Goal: Complete application form

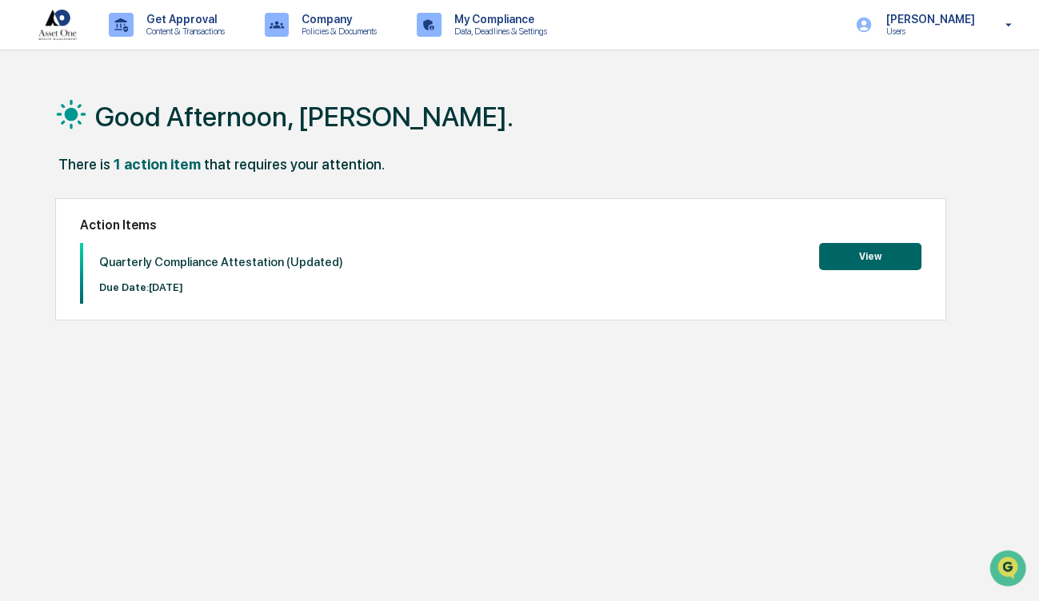
click at [874, 254] on button "View" at bounding box center [870, 256] width 102 height 27
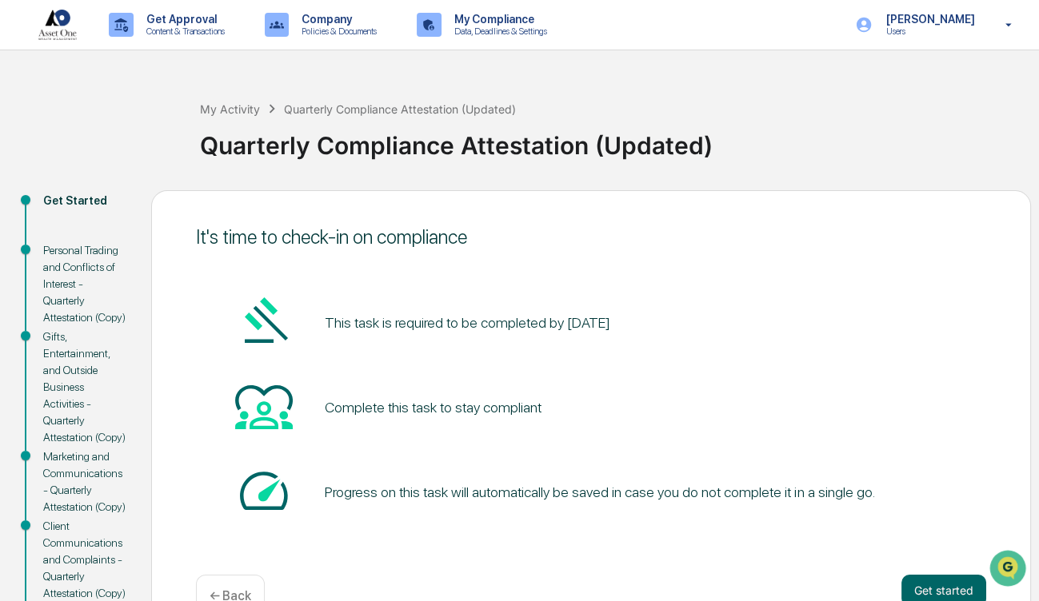
scroll to position [525, 0]
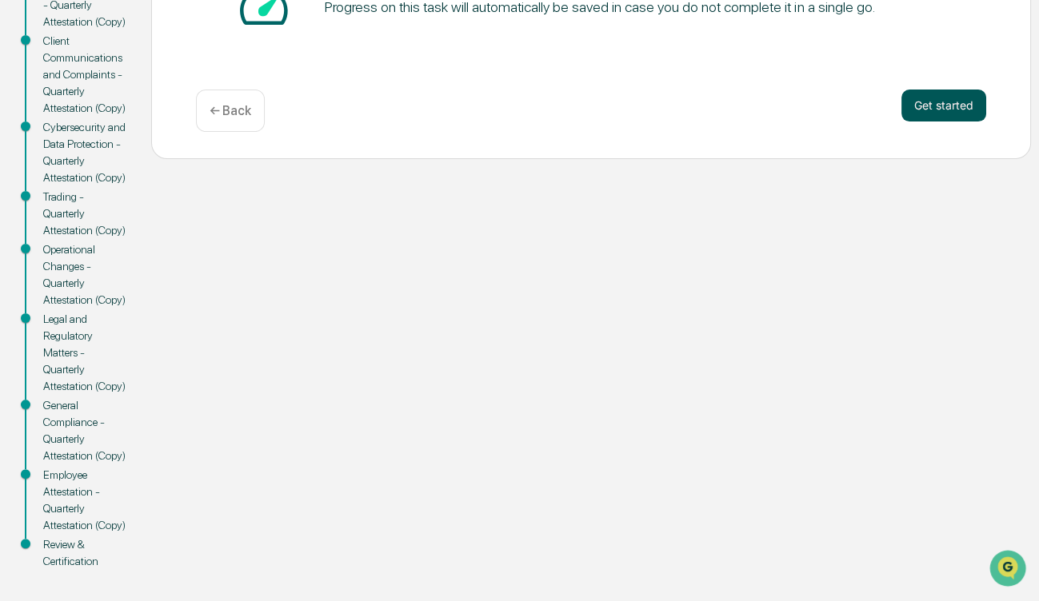
click at [942, 90] on button "Get started" at bounding box center [943, 106] width 85 height 32
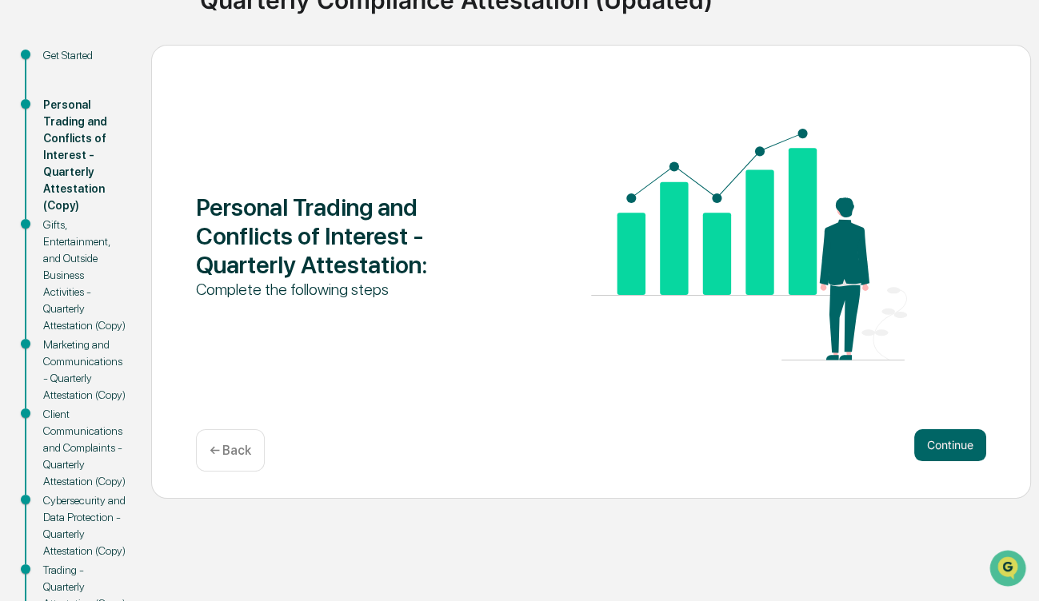
scroll to position [142, 0]
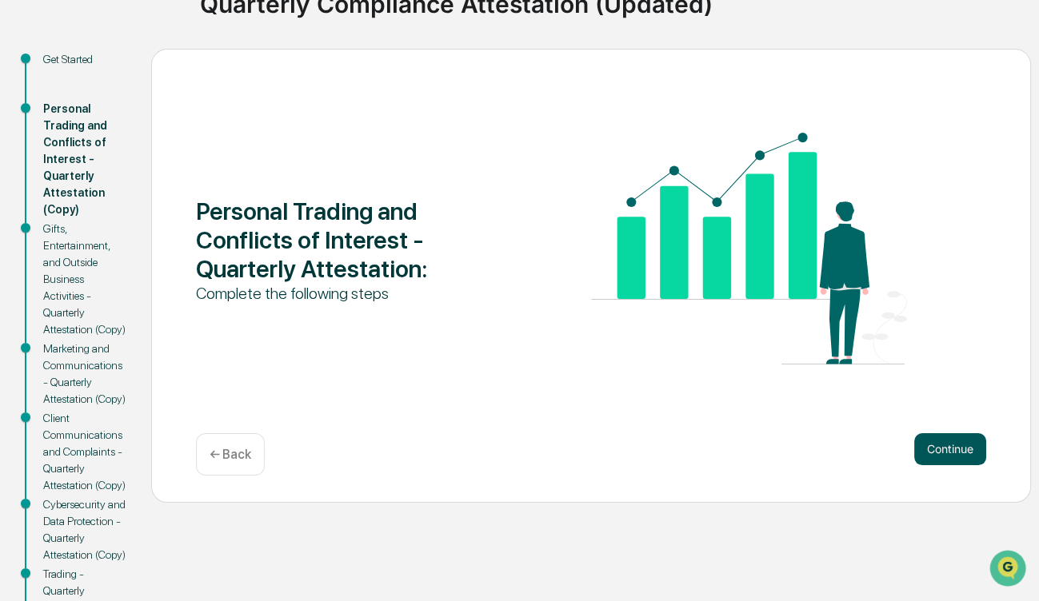
click at [935, 446] on button "Continue" at bounding box center [950, 449] width 72 height 32
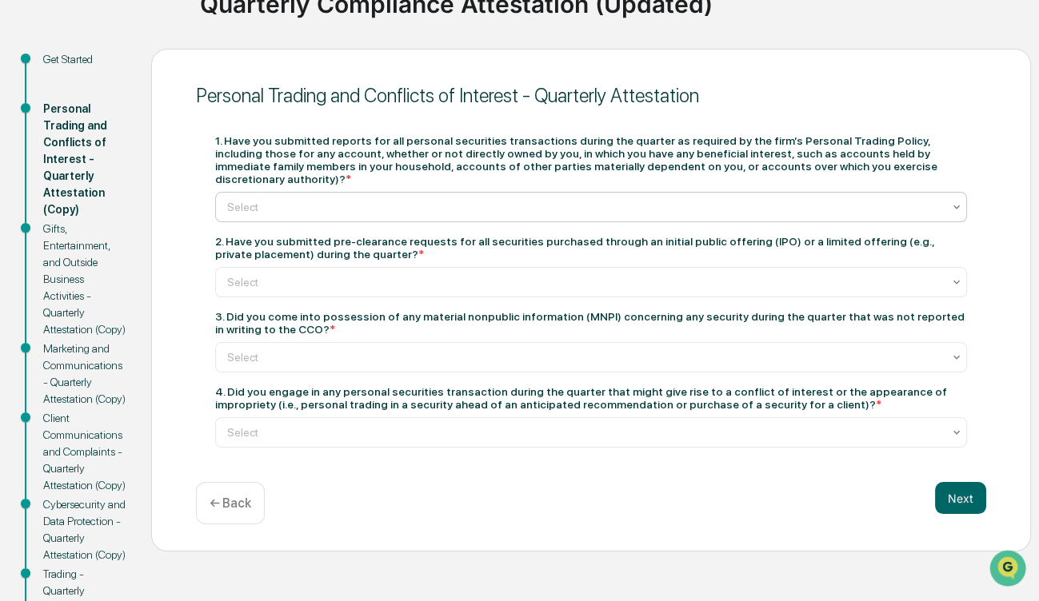
click at [462, 201] on div at bounding box center [584, 207] width 715 height 16
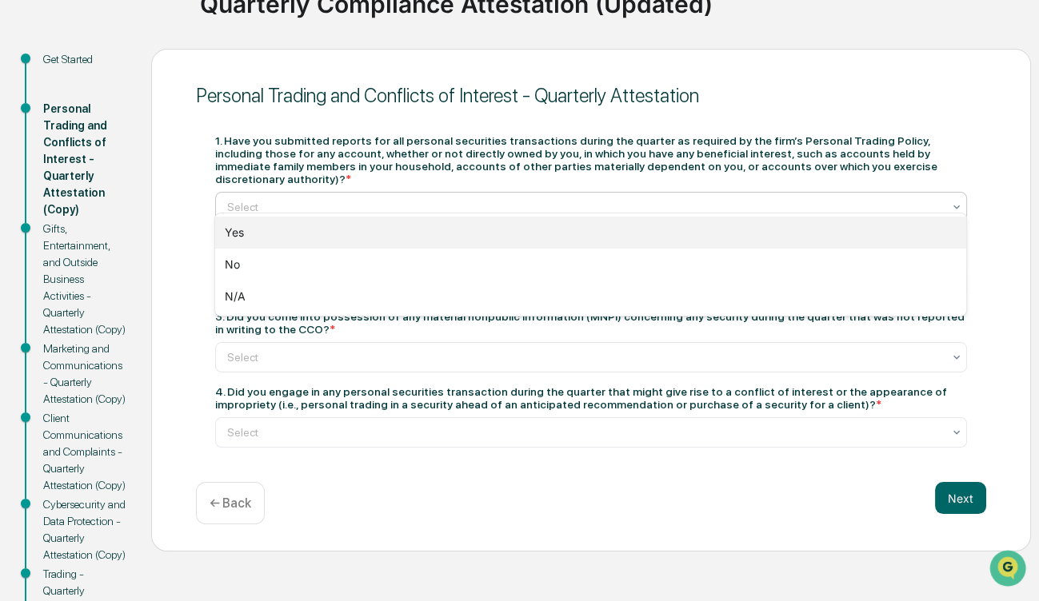
click at [408, 236] on div "Yes" at bounding box center [590, 233] width 751 height 32
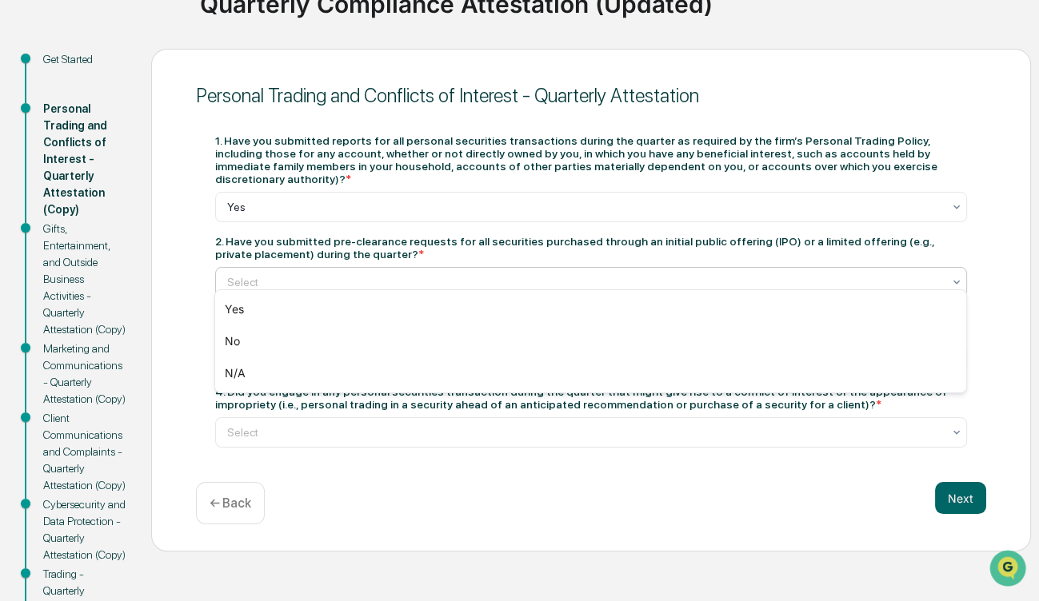
click at [397, 281] on div "Select" at bounding box center [590, 282] width 751 height 30
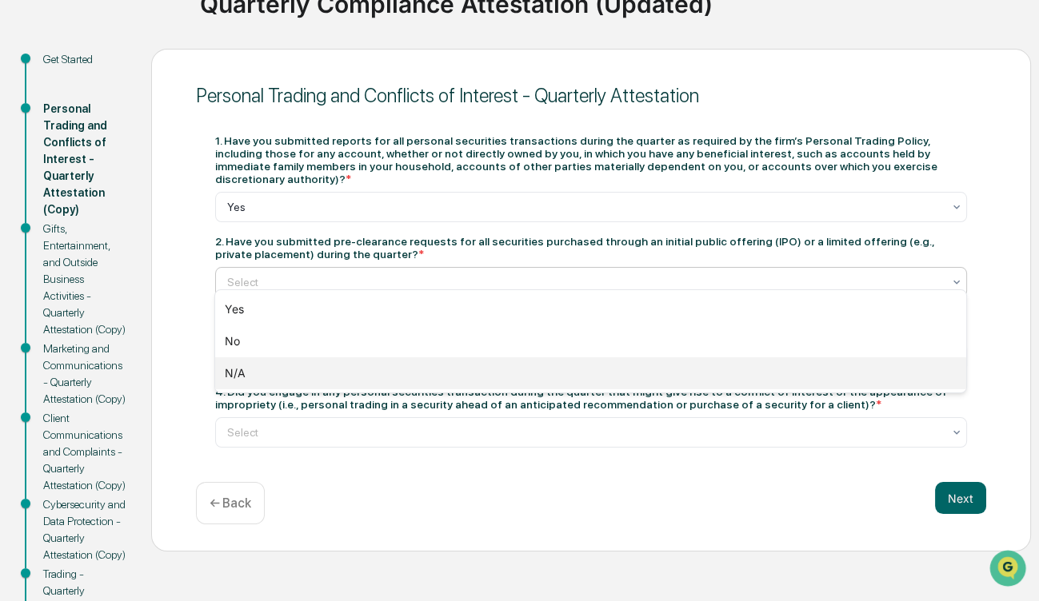
click at [328, 374] on div "N/A" at bounding box center [590, 373] width 751 height 32
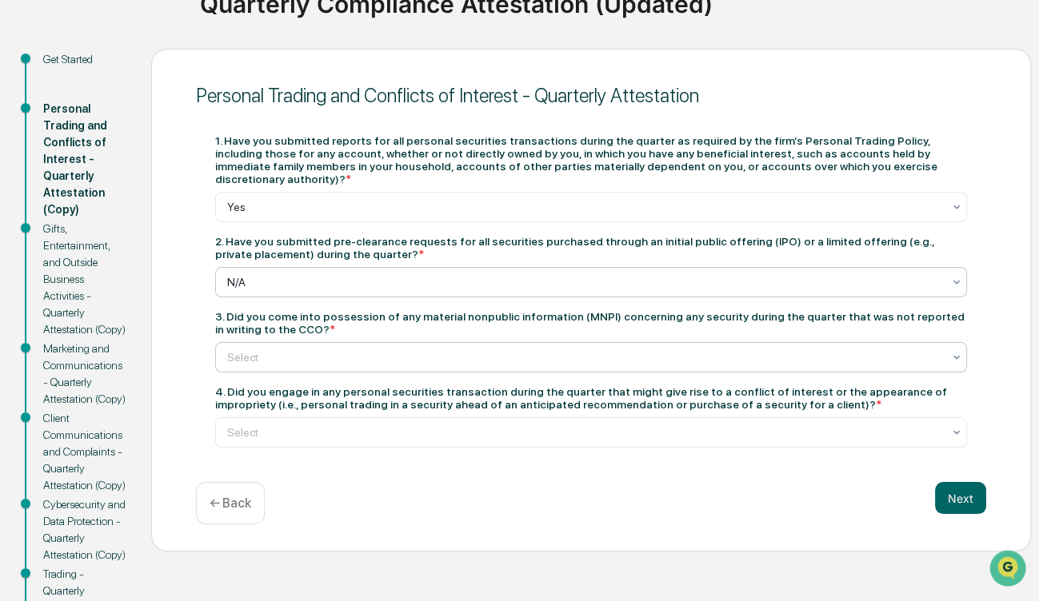
click at [328, 351] on div at bounding box center [584, 357] width 715 height 16
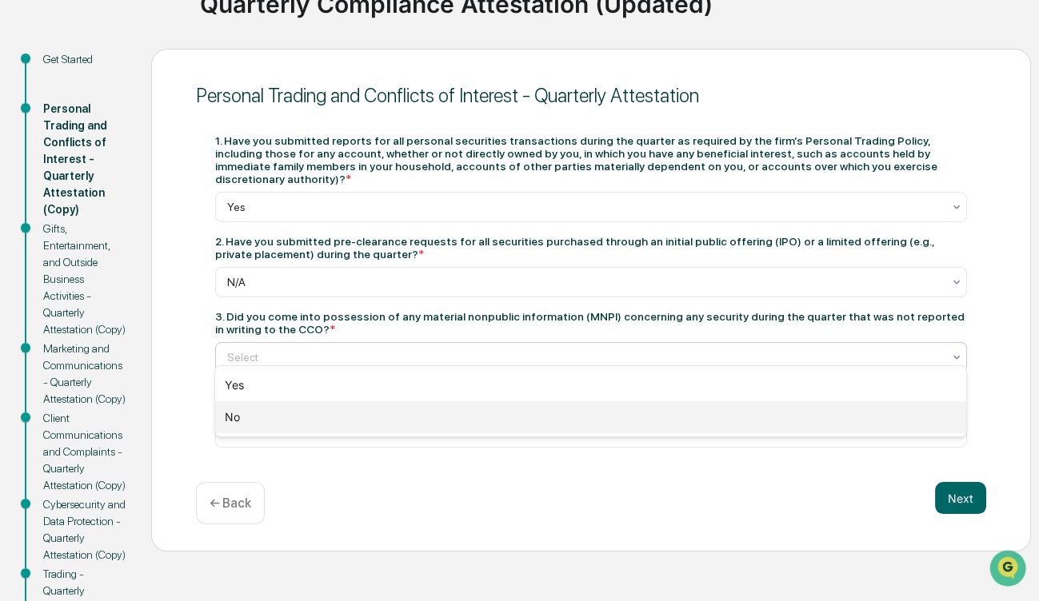
click at [283, 418] on div "No" at bounding box center [590, 417] width 751 height 32
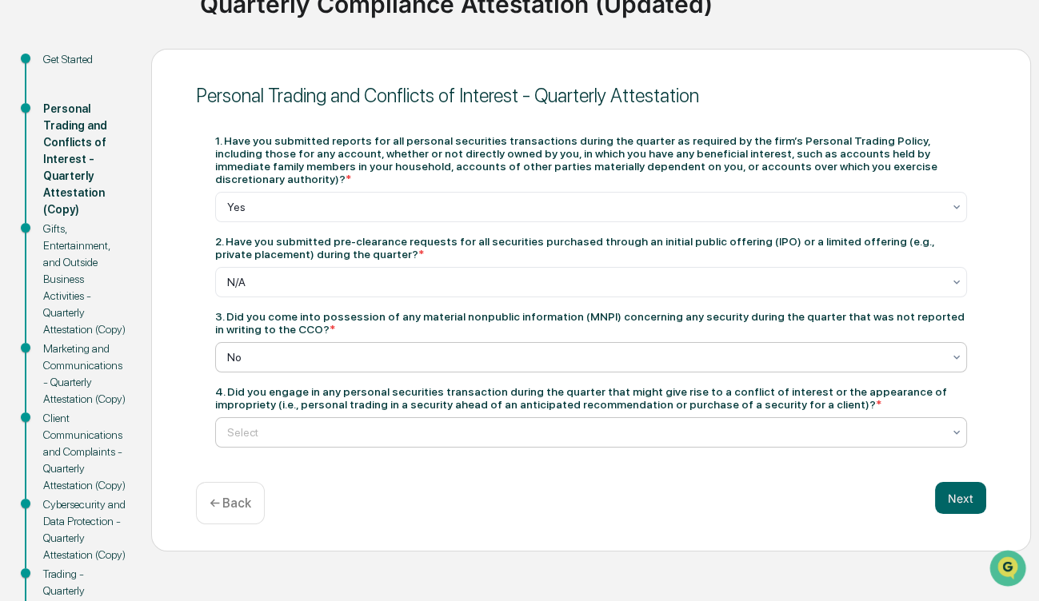
click at [330, 429] on div at bounding box center [584, 433] width 715 height 16
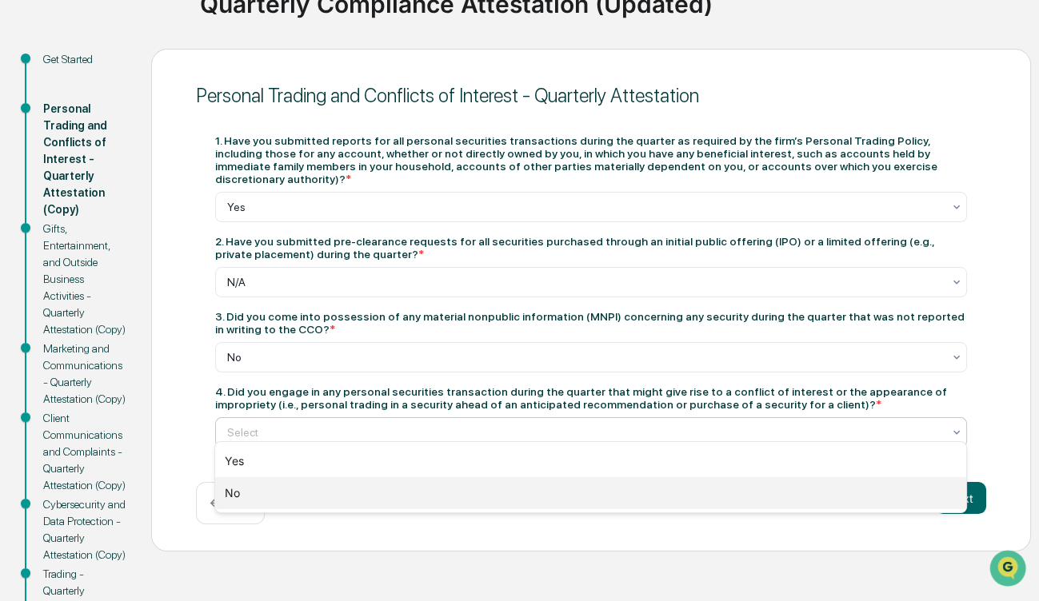
click at [292, 493] on div "No" at bounding box center [590, 493] width 751 height 32
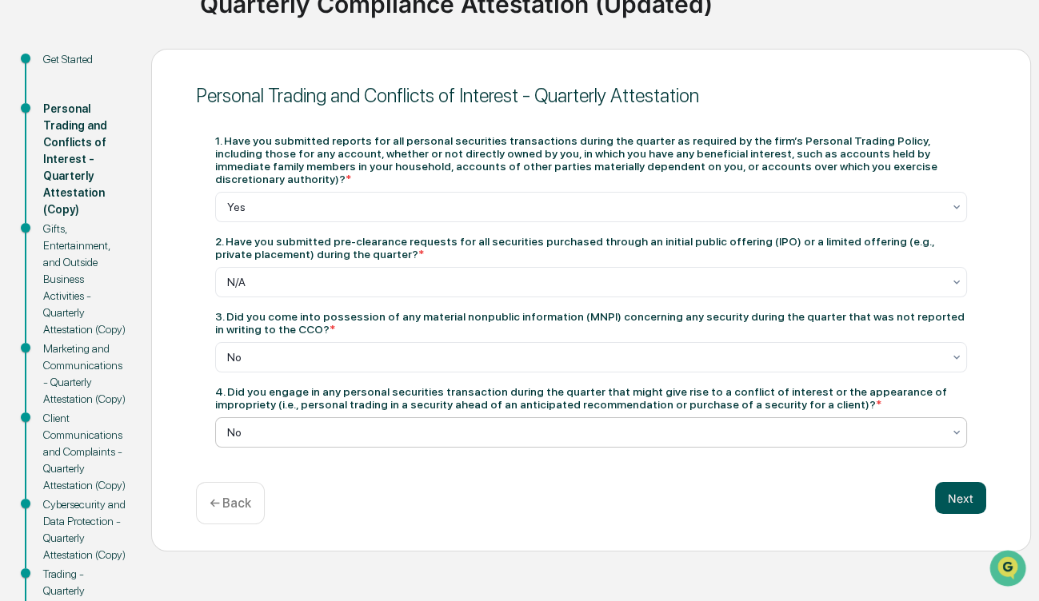
click at [969, 488] on button "Next" at bounding box center [960, 498] width 51 height 32
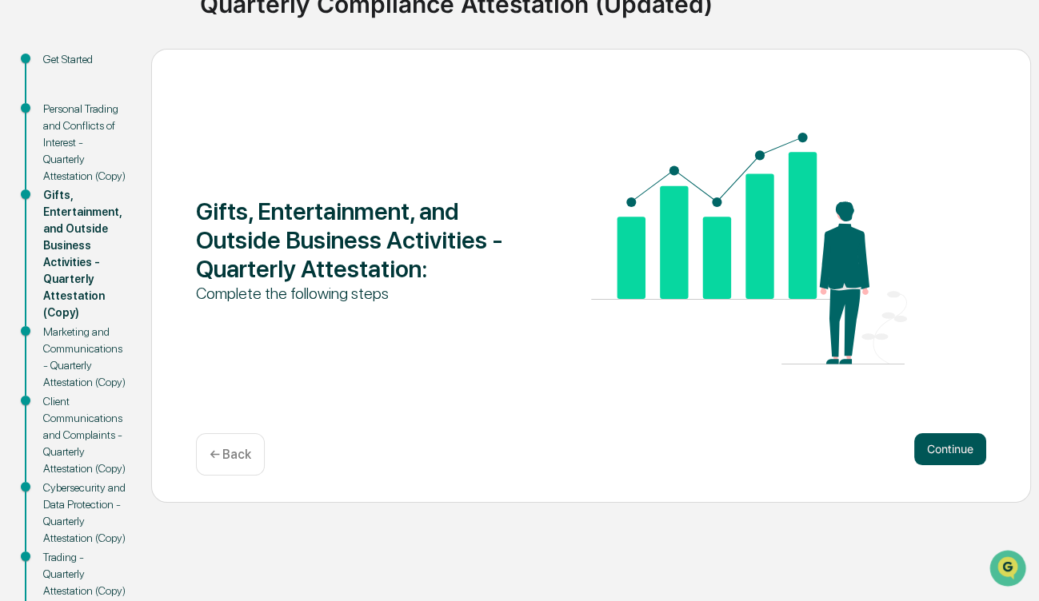
click at [947, 456] on button "Continue" at bounding box center [950, 449] width 72 height 32
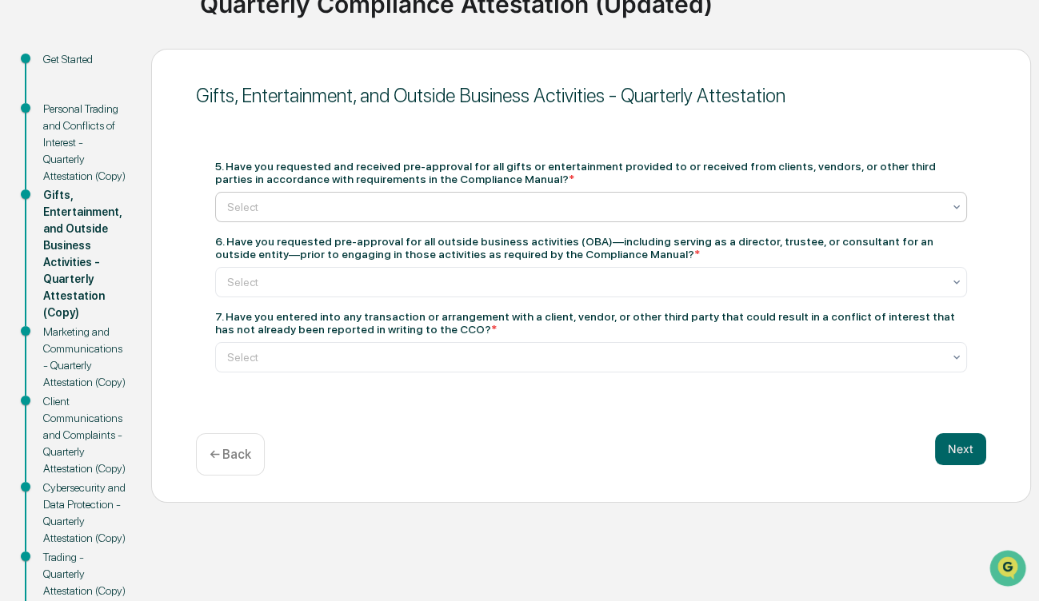
click at [480, 208] on div at bounding box center [584, 207] width 715 height 16
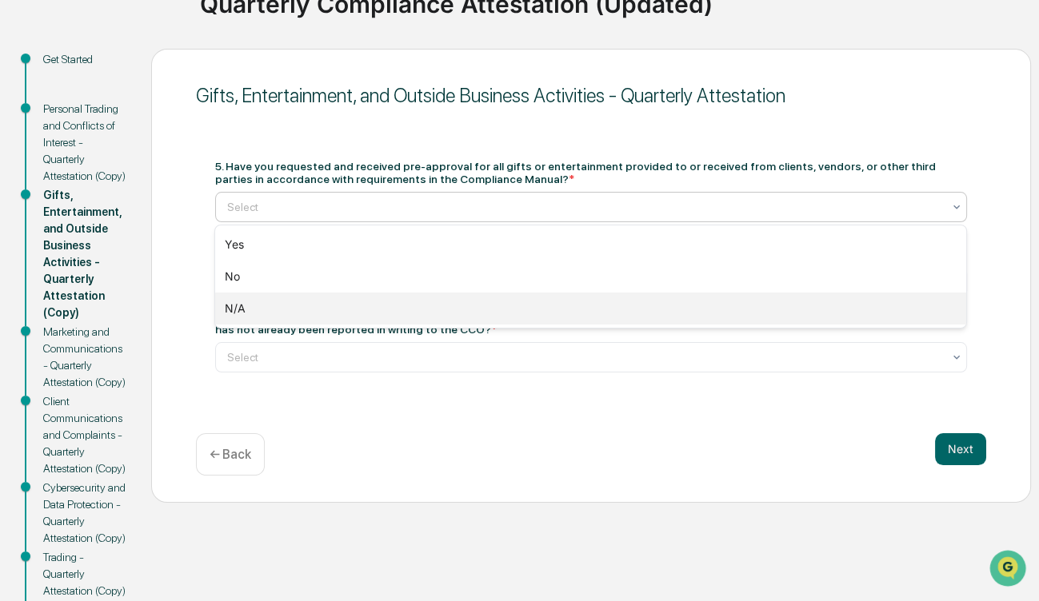
click at [440, 301] on div "N/A" at bounding box center [590, 309] width 751 height 32
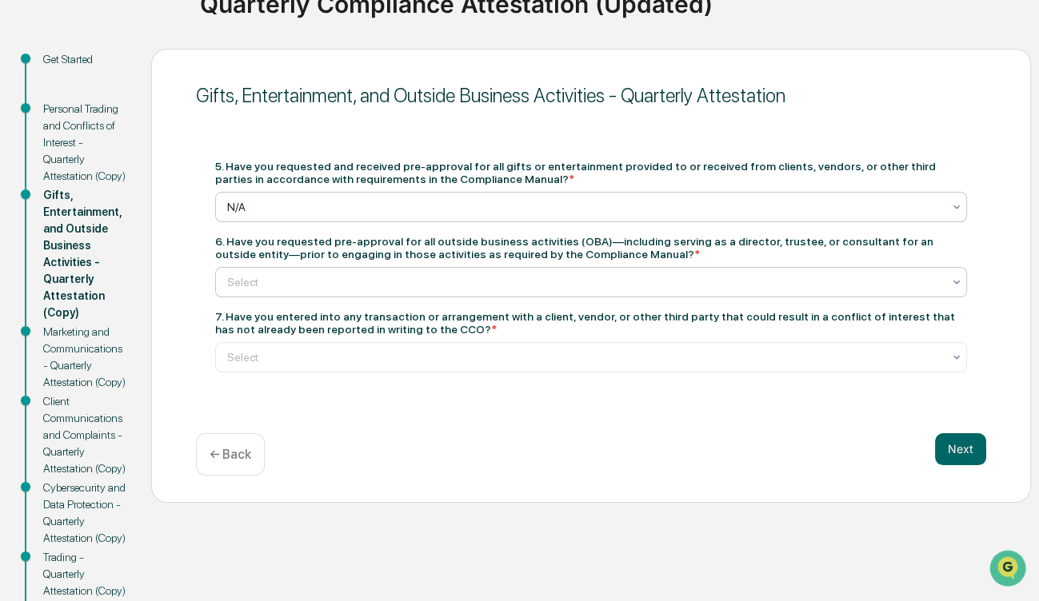
click at [426, 283] on div at bounding box center [584, 282] width 715 height 16
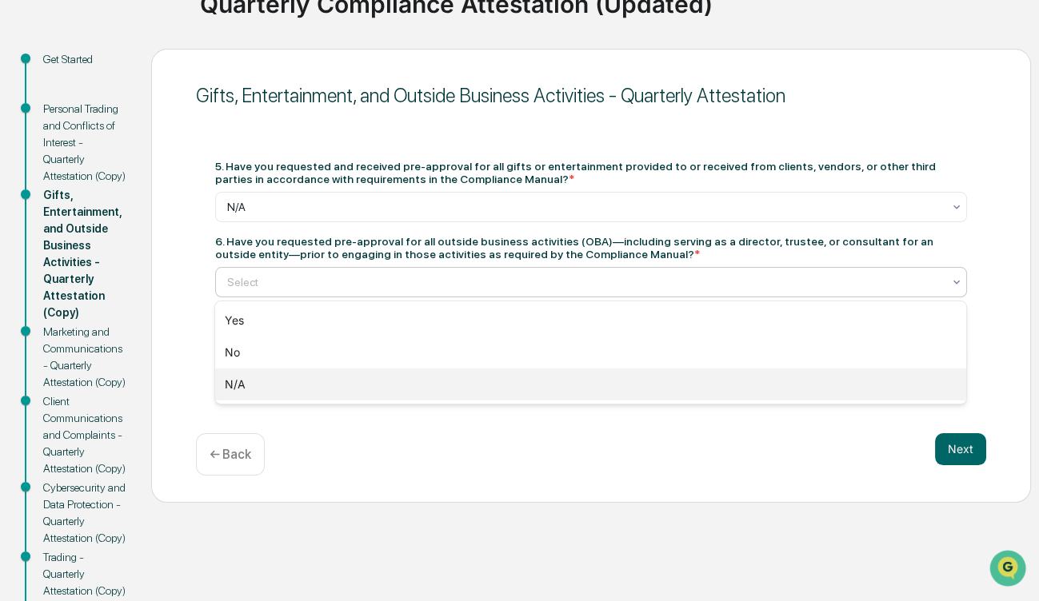
click at [375, 389] on div "N/A" at bounding box center [590, 385] width 751 height 32
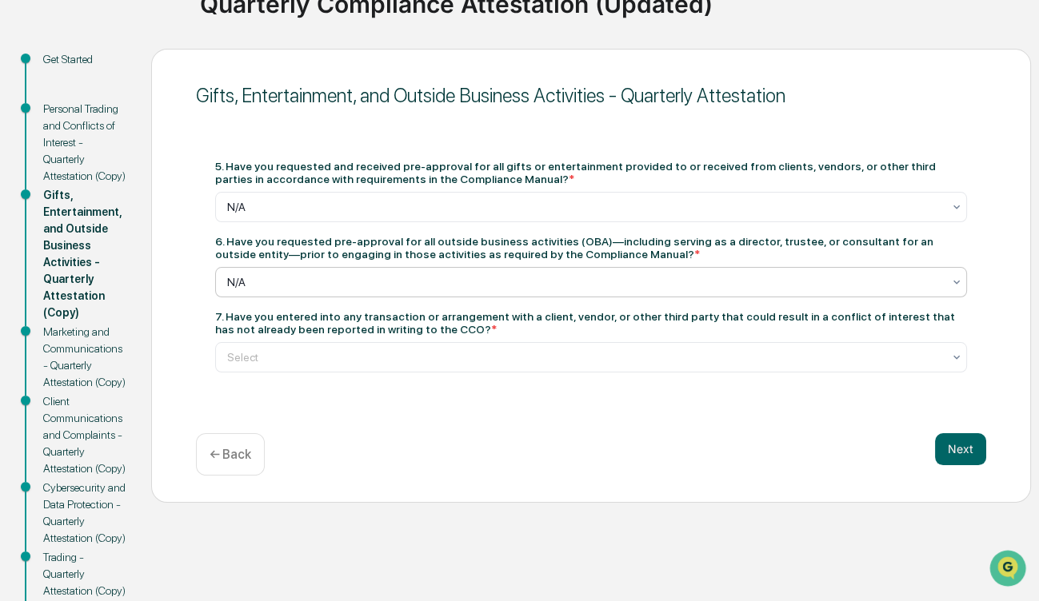
click at [350, 285] on div at bounding box center [584, 282] width 715 height 16
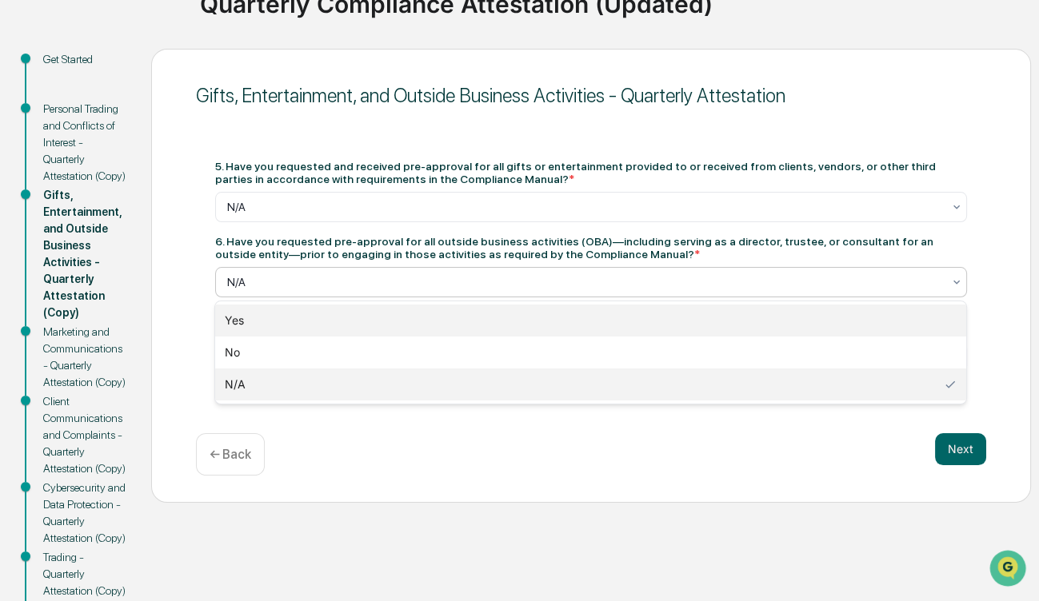
click at [342, 313] on div "Yes" at bounding box center [590, 321] width 751 height 32
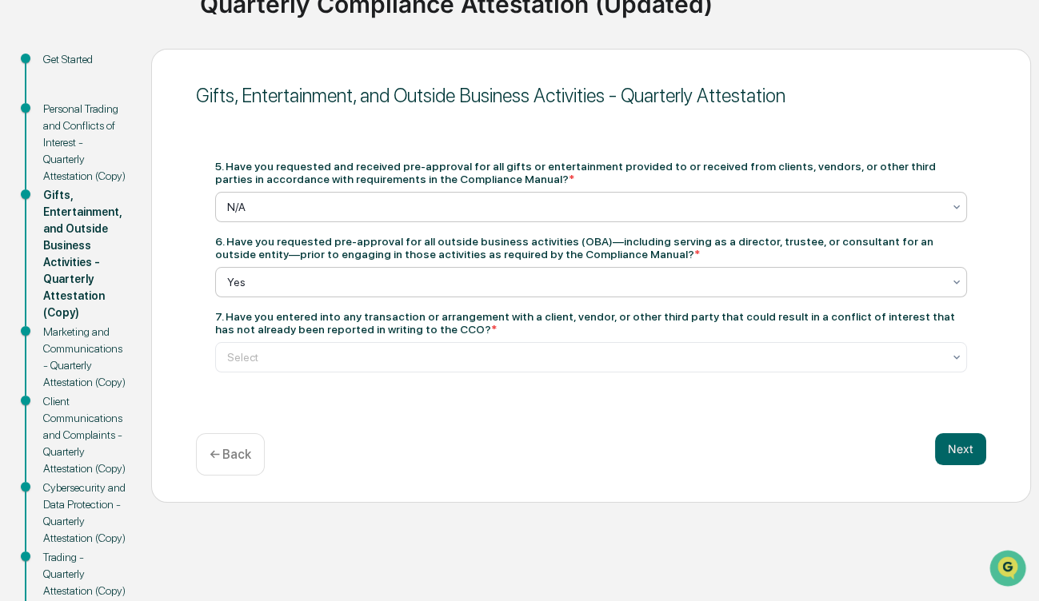
click at [361, 217] on div "N/A" at bounding box center [590, 207] width 751 height 30
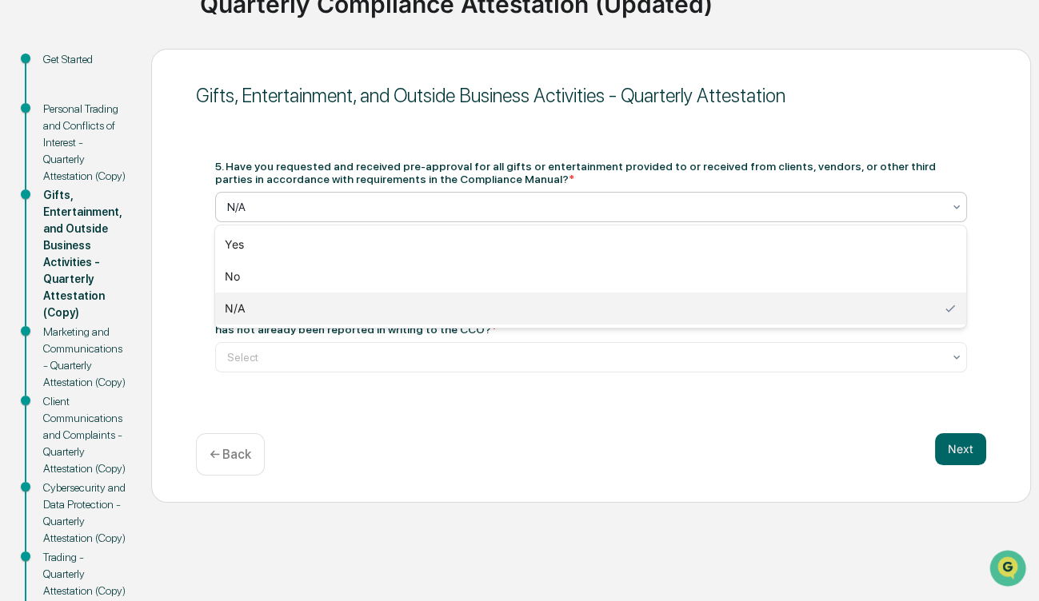
click at [361, 217] on div "N/A" at bounding box center [590, 207] width 751 height 30
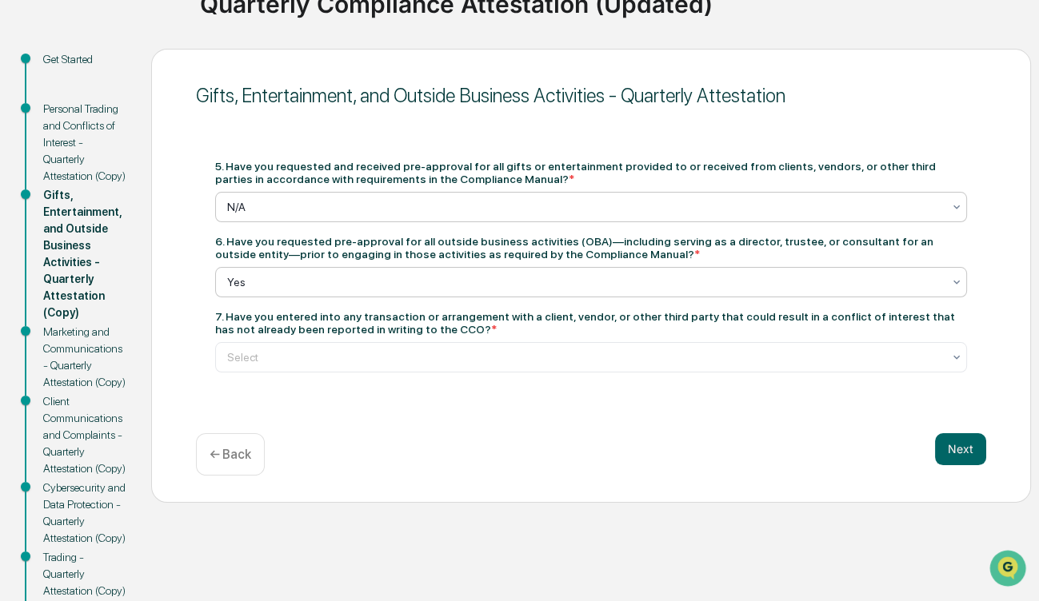
click at [327, 286] on div at bounding box center [584, 282] width 715 height 16
click at [328, 369] on div "Select" at bounding box center [590, 357] width 751 height 30
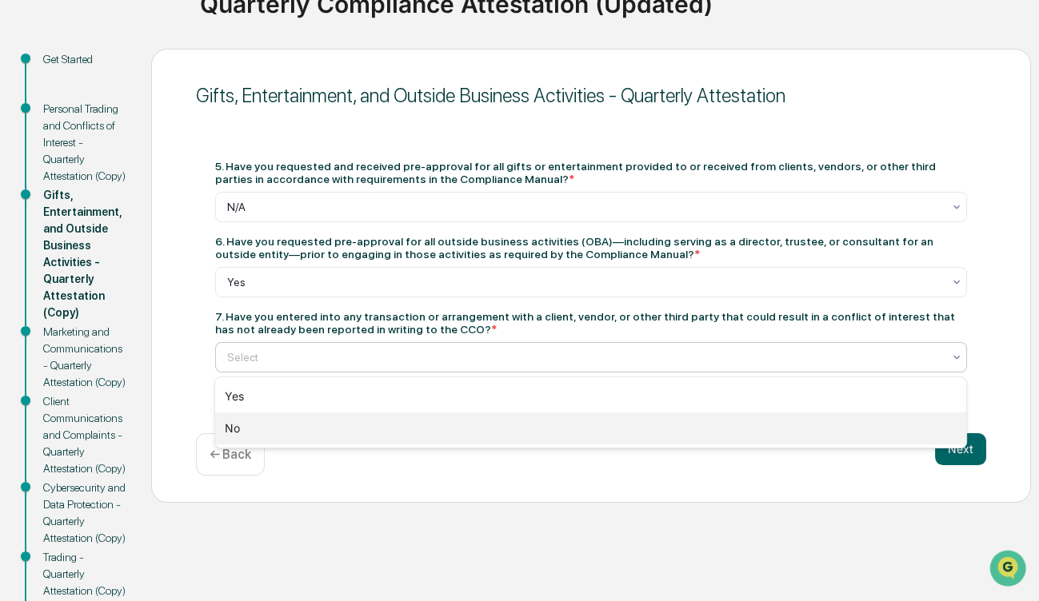
click at [291, 437] on div "No" at bounding box center [590, 429] width 751 height 32
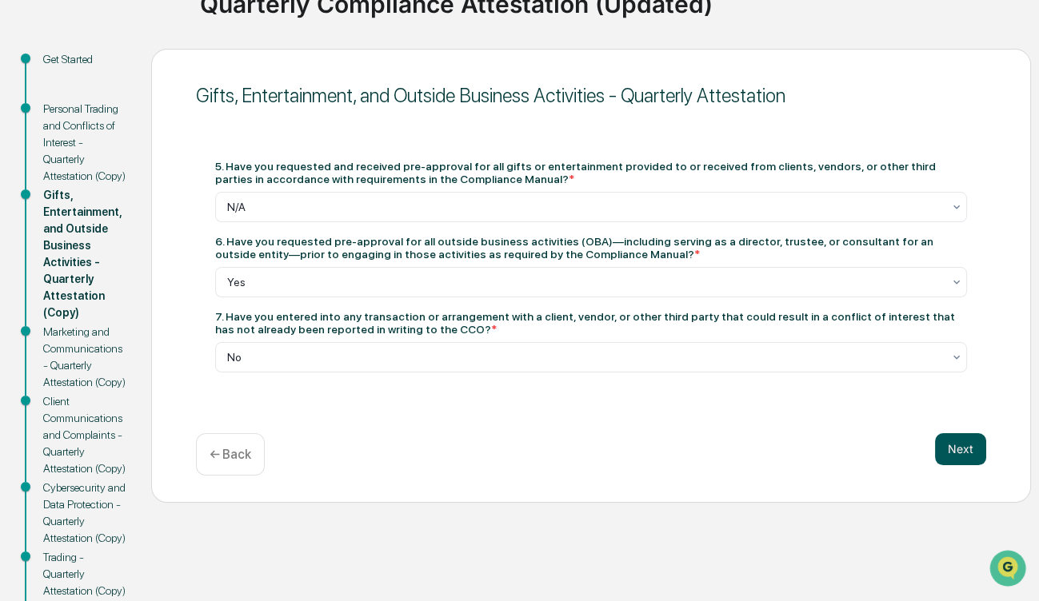
click at [971, 445] on button "Next" at bounding box center [960, 449] width 51 height 32
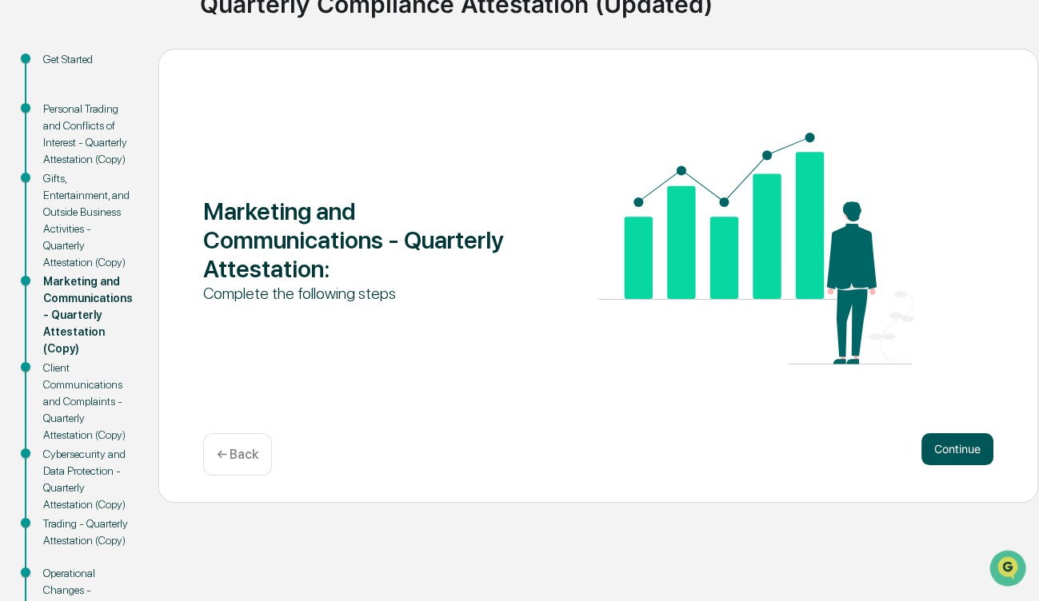
click at [942, 453] on button "Continue" at bounding box center [957, 449] width 72 height 32
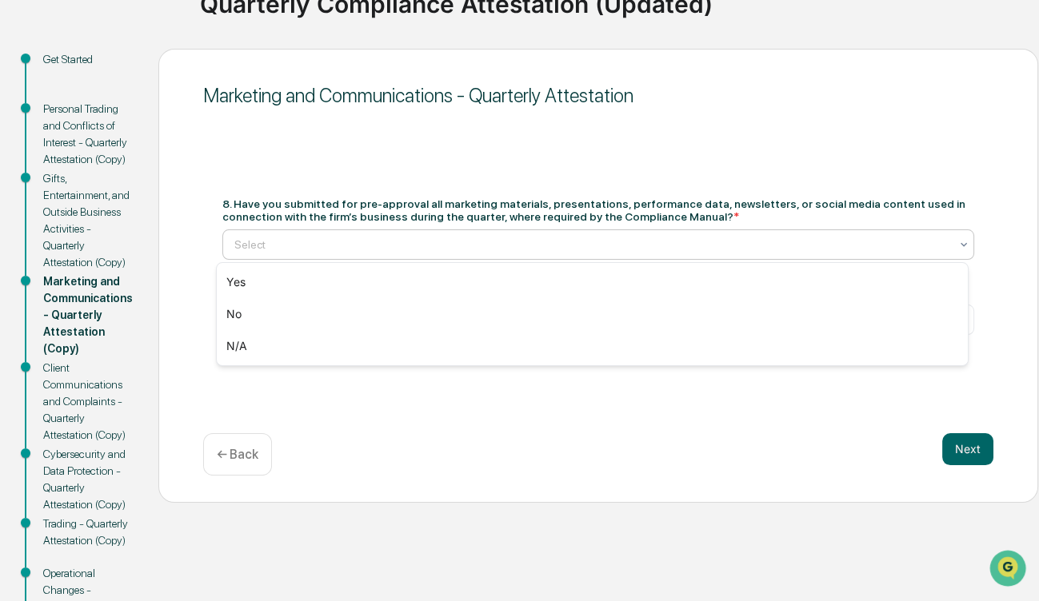
click at [387, 243] on div at bounding box center [591, 245] width 715 height 16
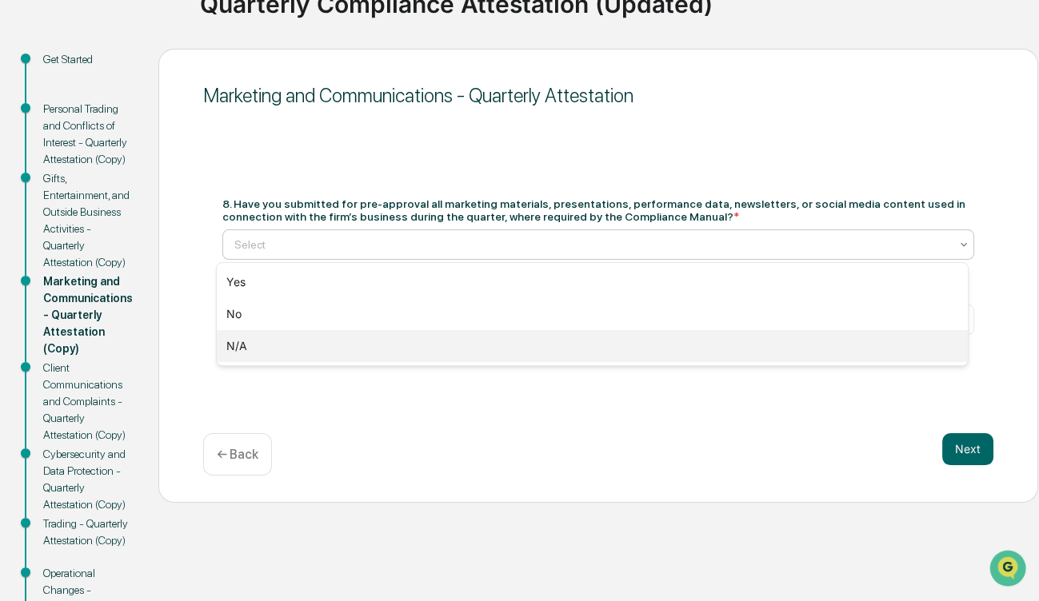
click at [329, 344] on div "N/A" at bounding box center [592, 346] width 751 height 32
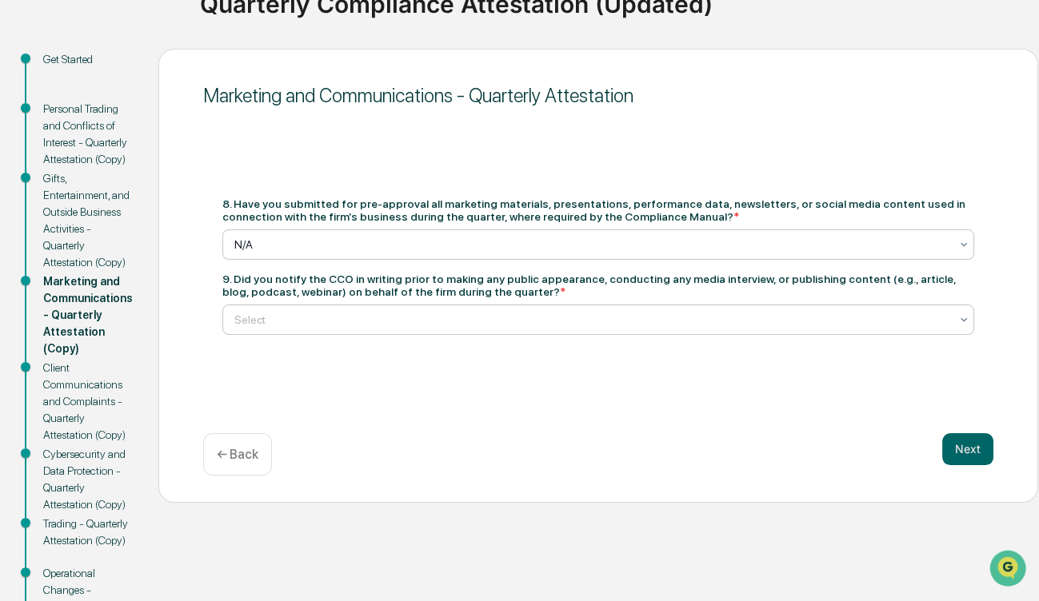
click at [324, 319] on div at bounding box center [591, 320] width 715 height 16
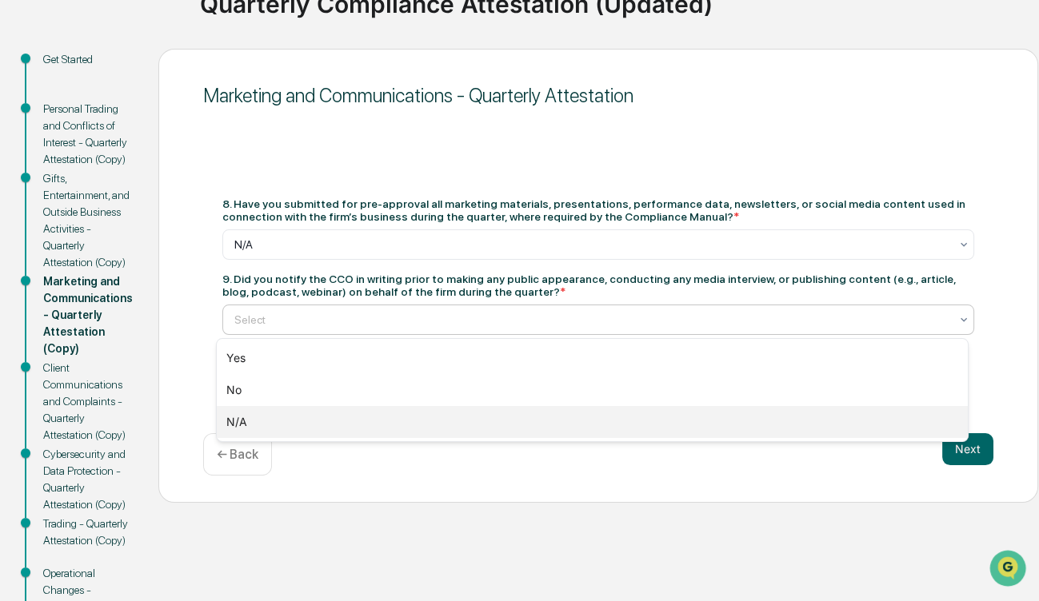
click at [305, 425] on div "N/A" at bounding box center [592, 422] width 751 height 32
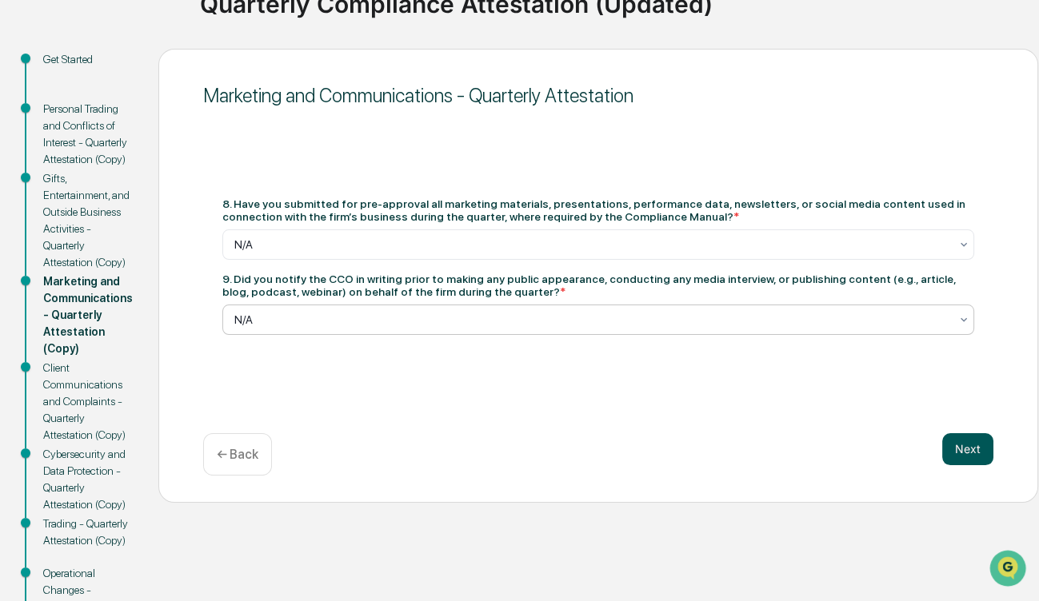
click at [967, 447] on button "Next" at bounding box center [967, 449] width 51 height 32
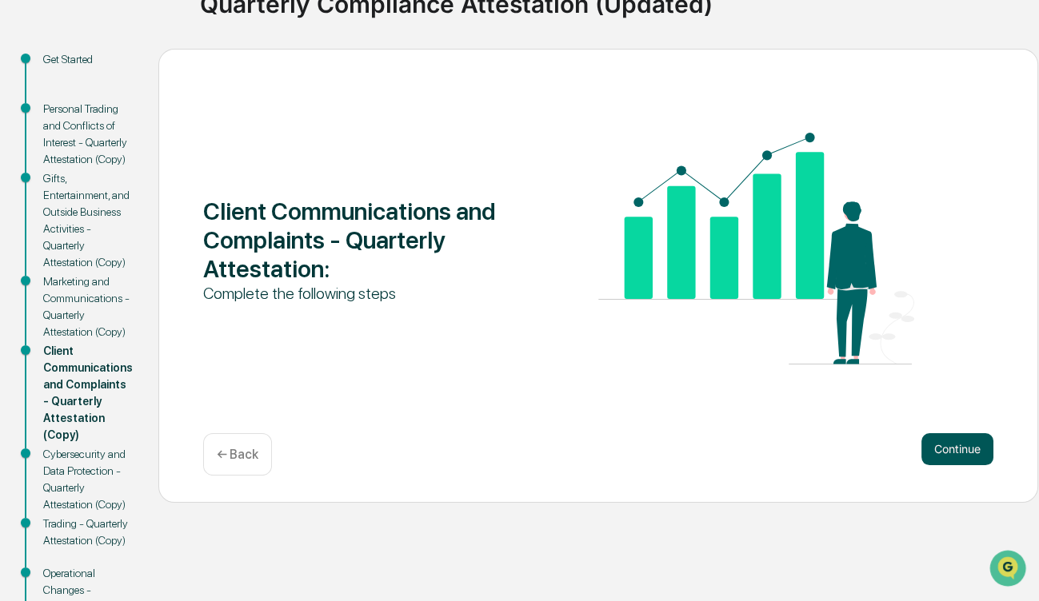
click at [943, 452] on button "Continue" at bounding box center [957, 449] width 72 height 32
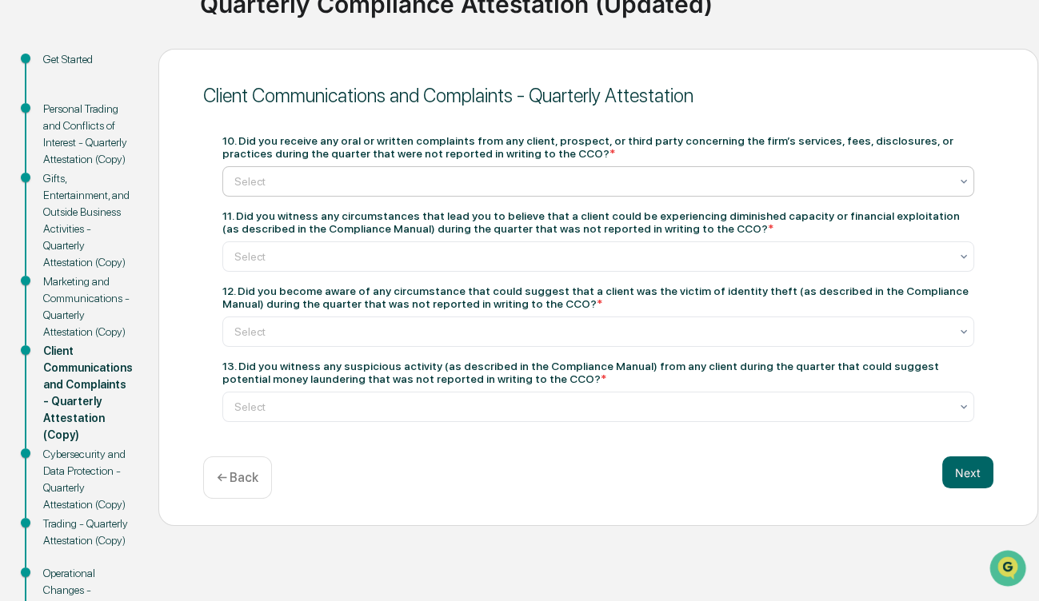
click at [607, 182] on div at bounding box center [591, 181] width 715 height 16
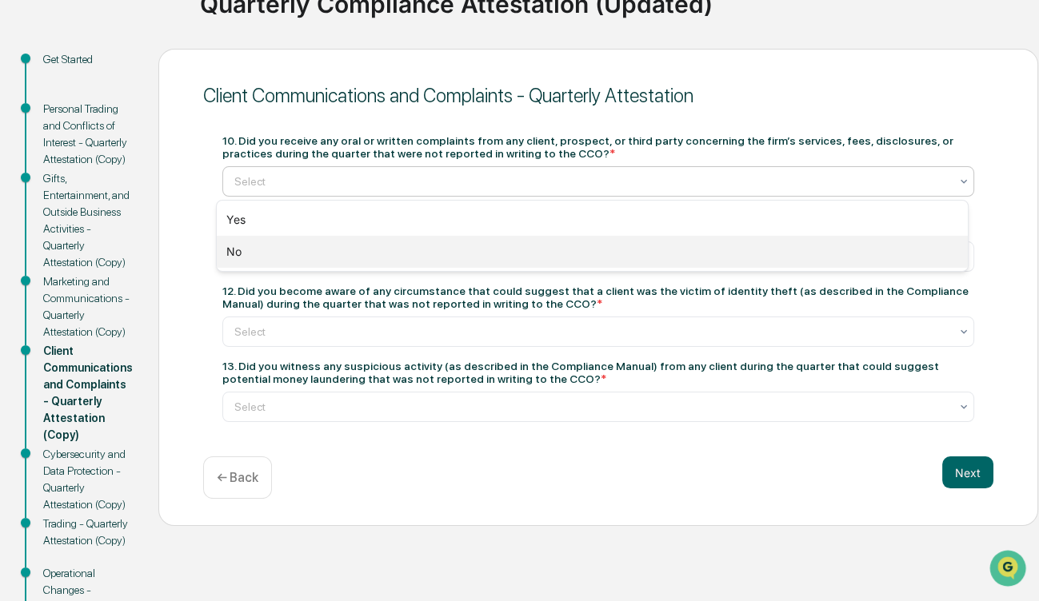
click at [556, 248] on div "No" at bounding box center [592, 252] width 751 height 32
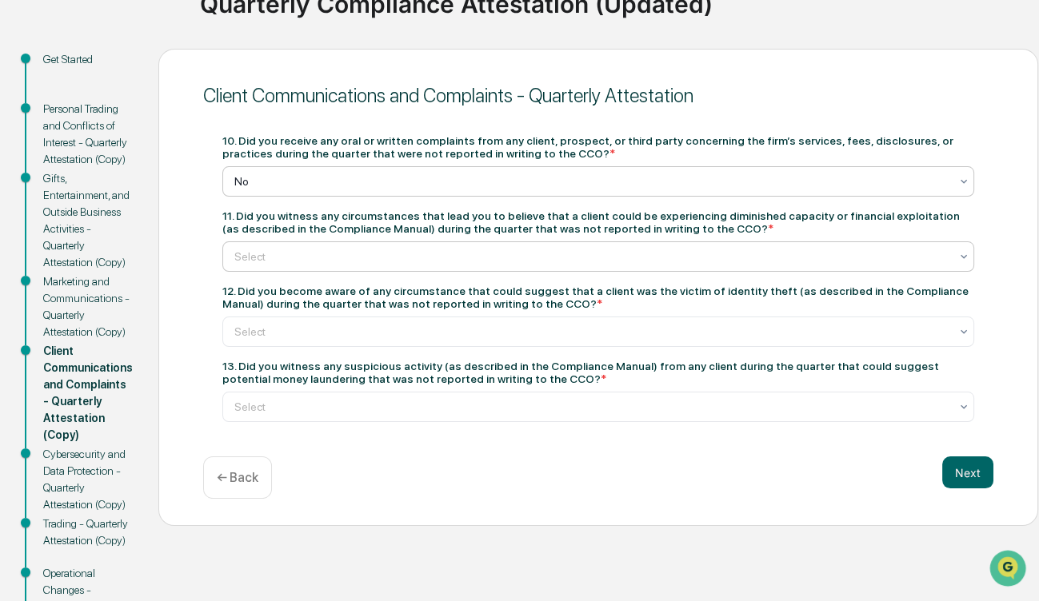
click at [540, 266] on div "Select" at bounding box center [591, 256] width 731 height 22
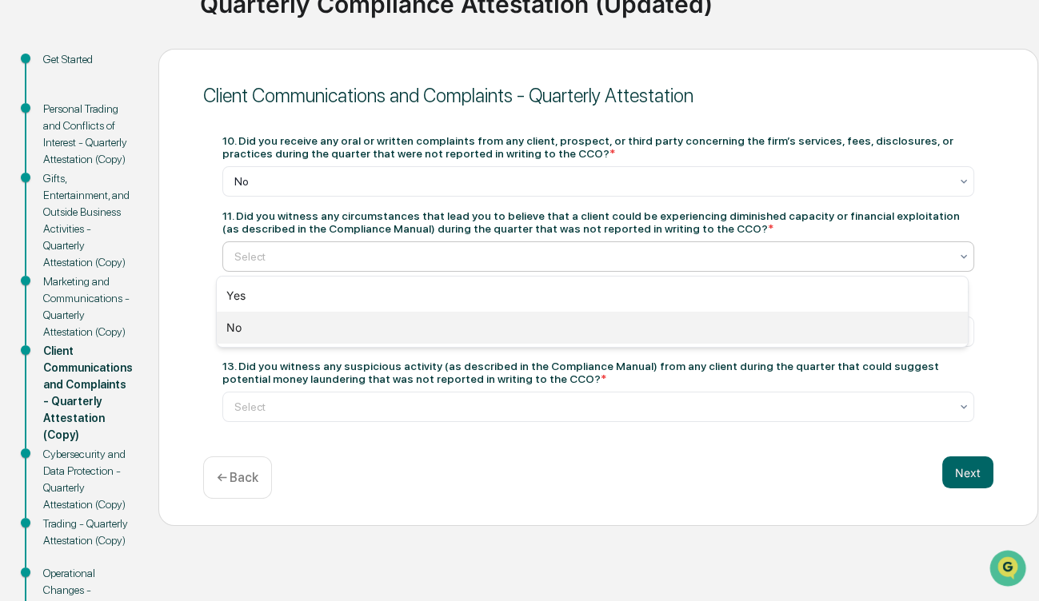
click at [492, 327] on div "No" at bounding box center [592, 328] width 751 height 32
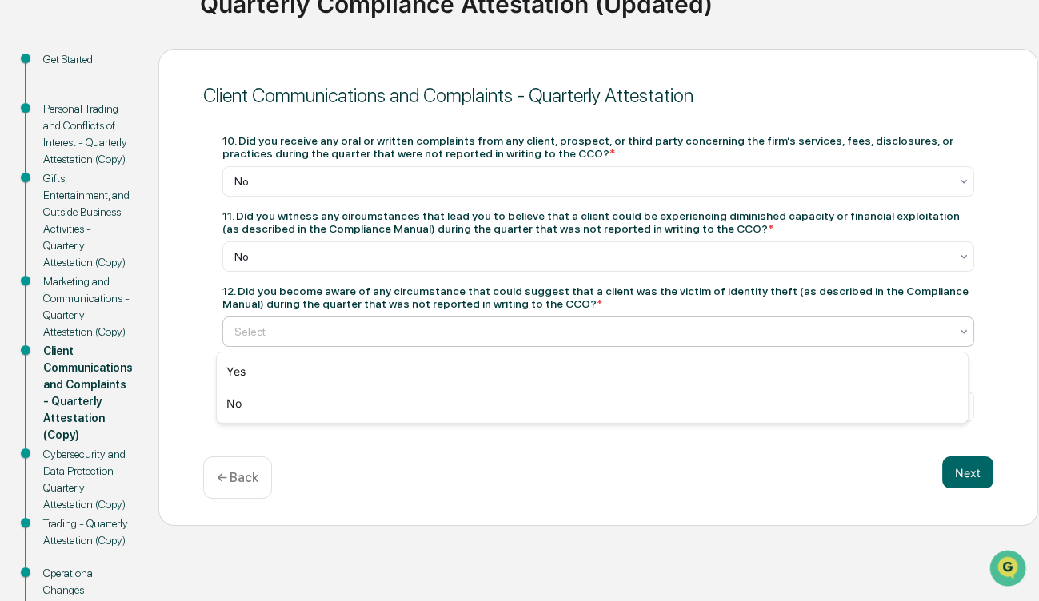
click at [488, 340] on div at bounding box center [591, 332] width 715 height 16
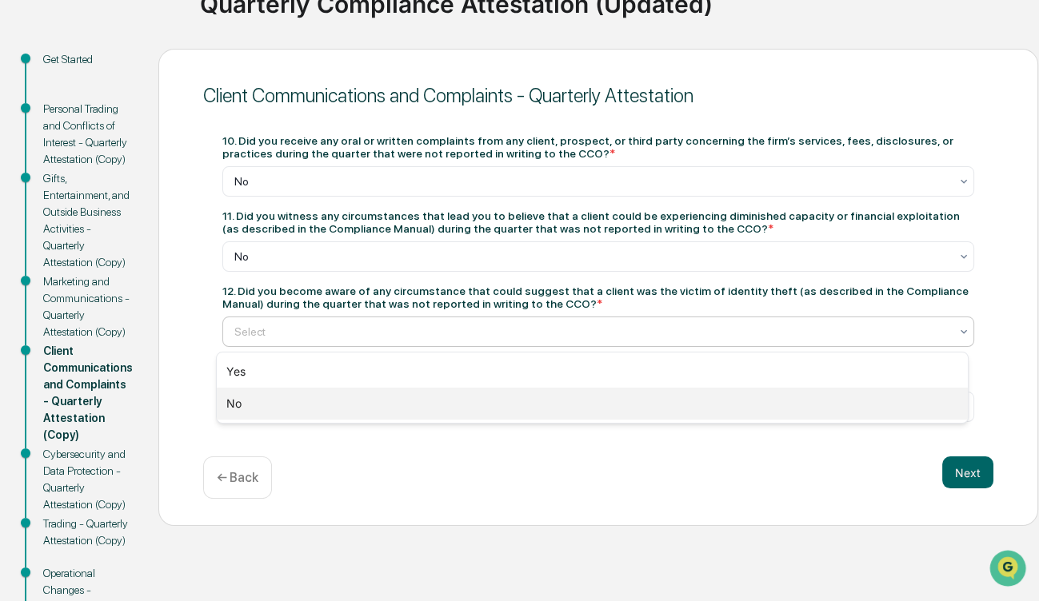
click at [457, 399] on div "No" at bounding box center [592, 404] width 751 height 32
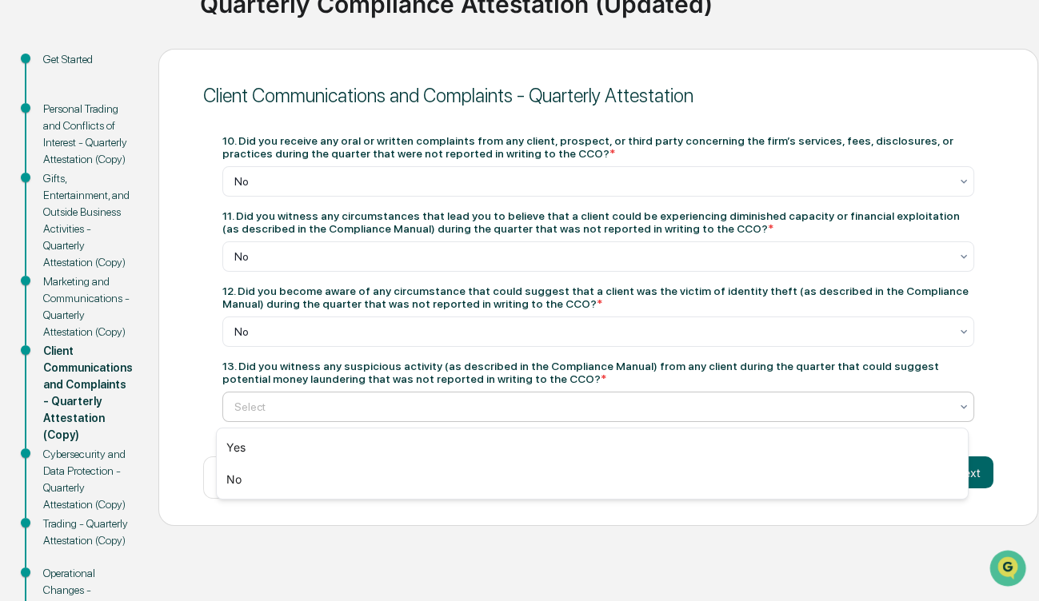
click at [448, 411] on div at bounding box center [591, 407] width 715 height 16
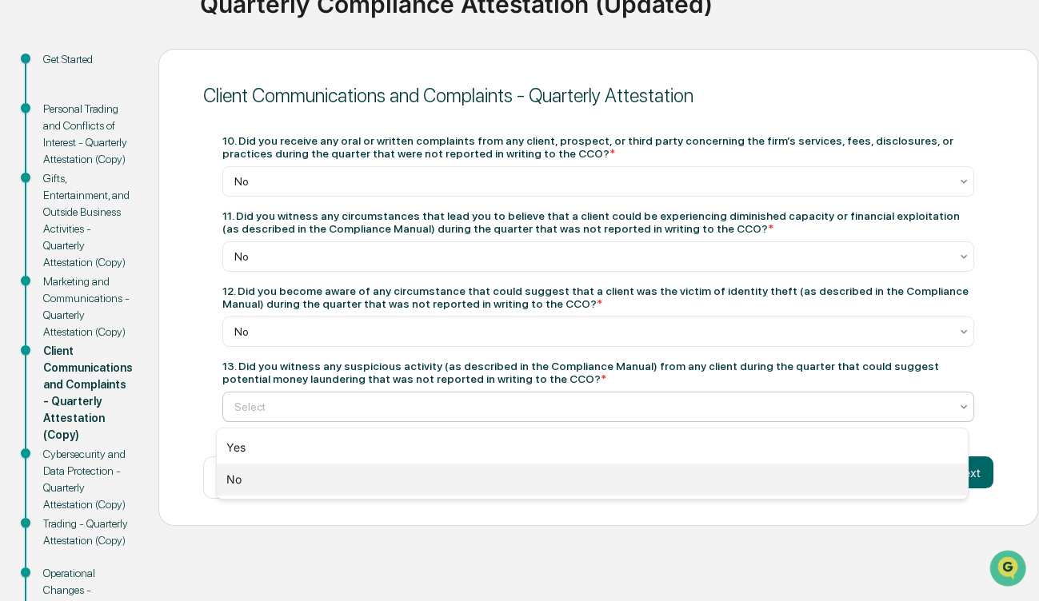
click at [418, 476] on div "No" at bounding box center [592, 480] width 751 height 32
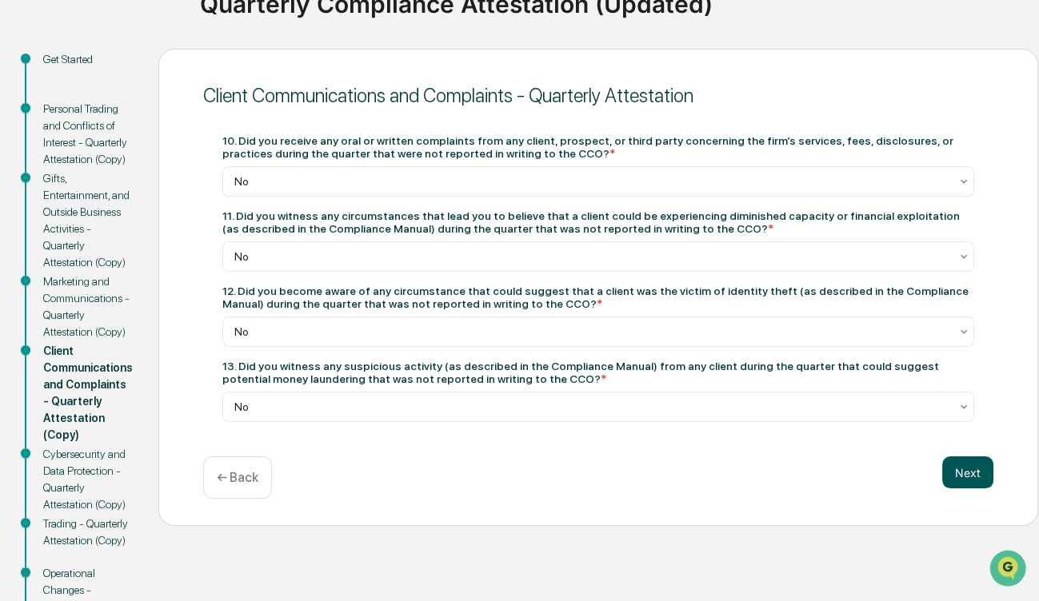
click at [980, 479] on button "Next" at bounding box center [967, 472] width 51 height 32
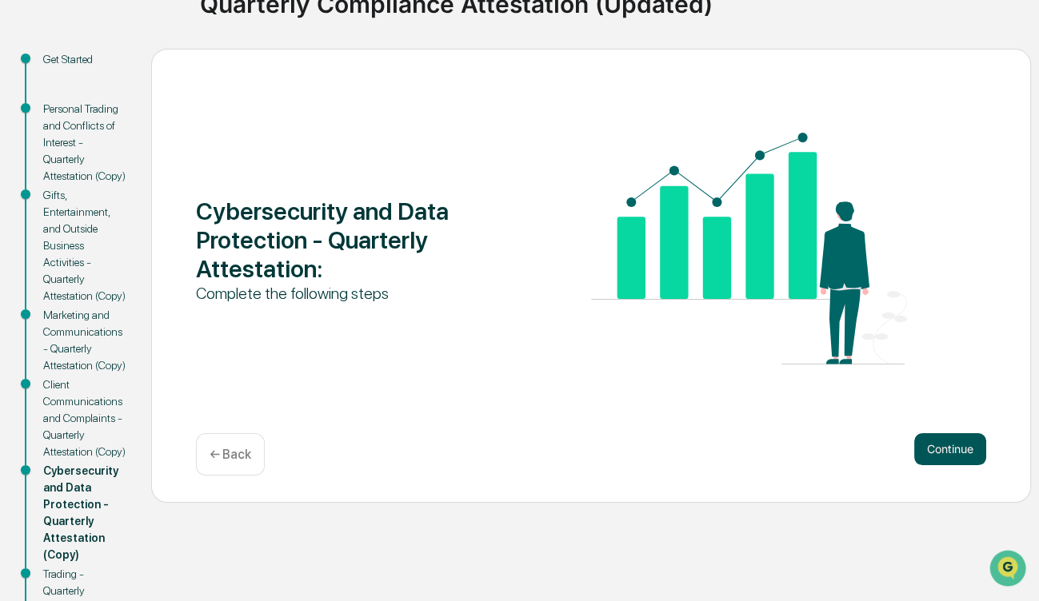
click at [957, 456] on button "Continue" at bounding box center [950, 449] width 72 height 32
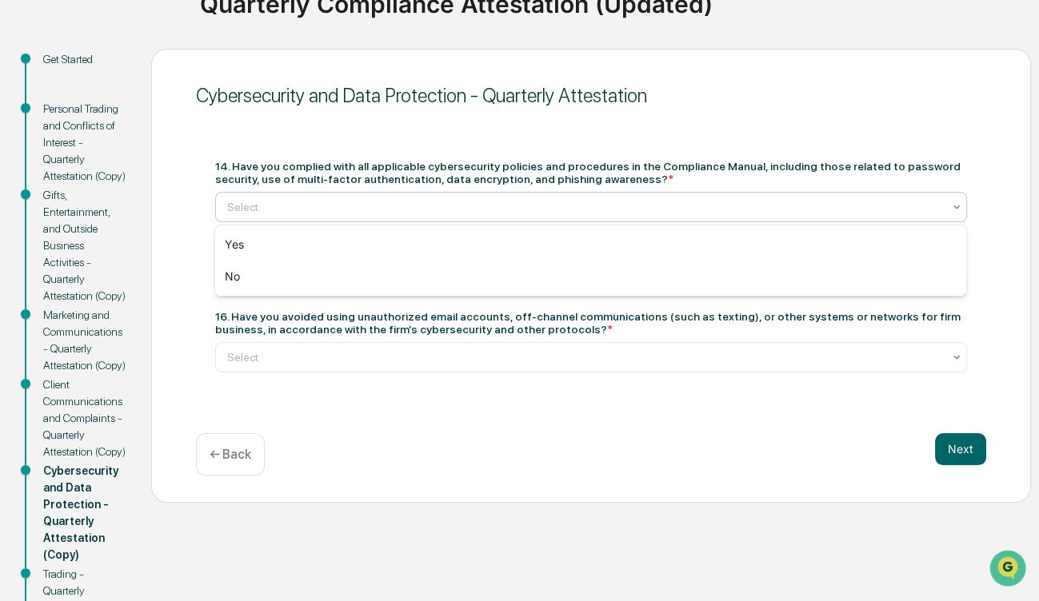
click at [488, 209] on div at bounding box center [584, 207] width 715 height 16
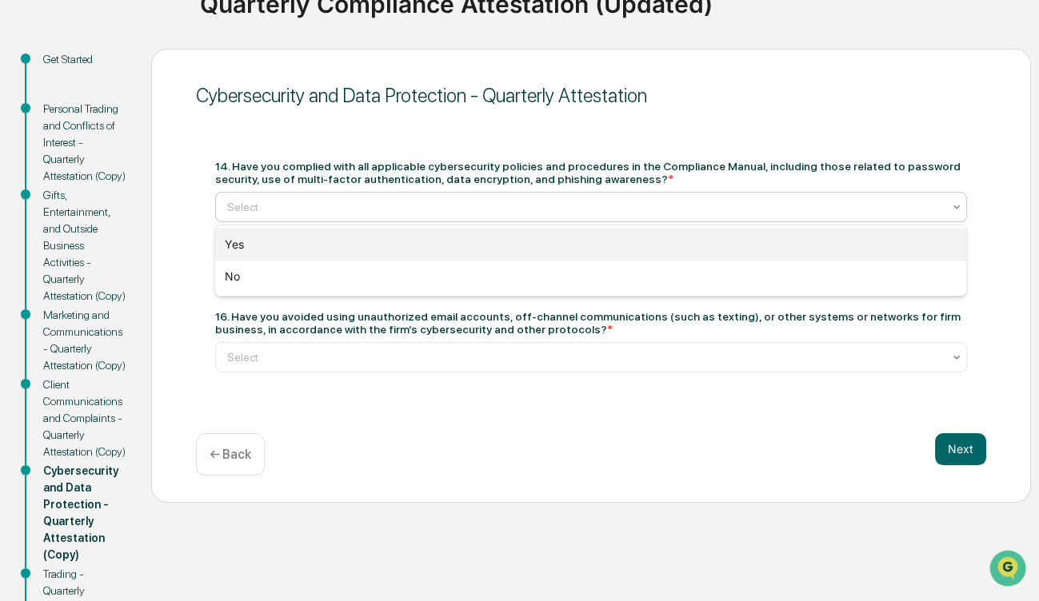
click at [462, 245] on div "Yes" at bounding box center [590, 245] width 751 height 32
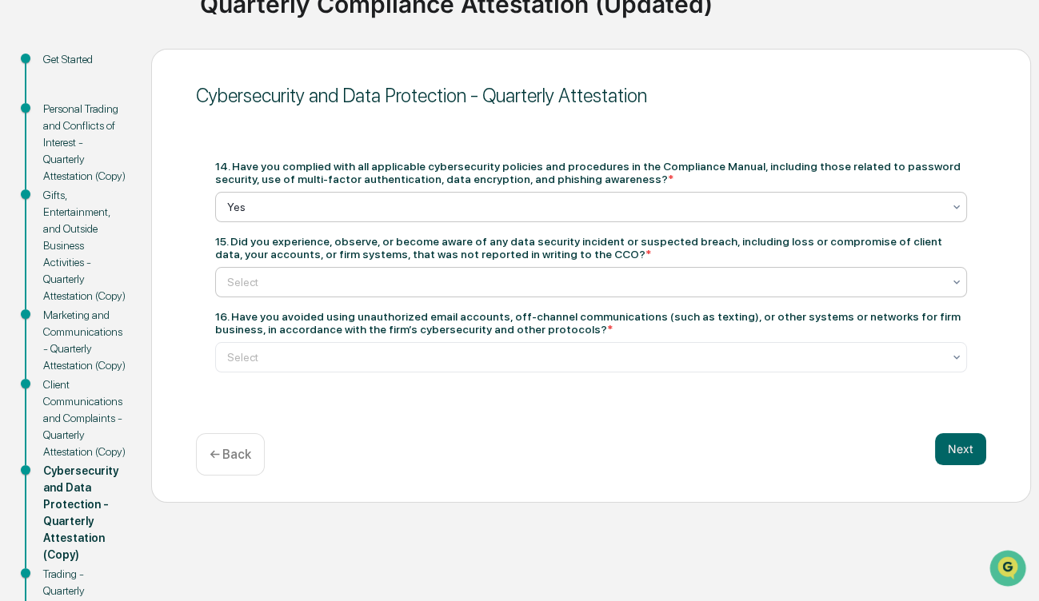
click at [466, 288] on div at bounding box center [584, 282] width 715 height 16
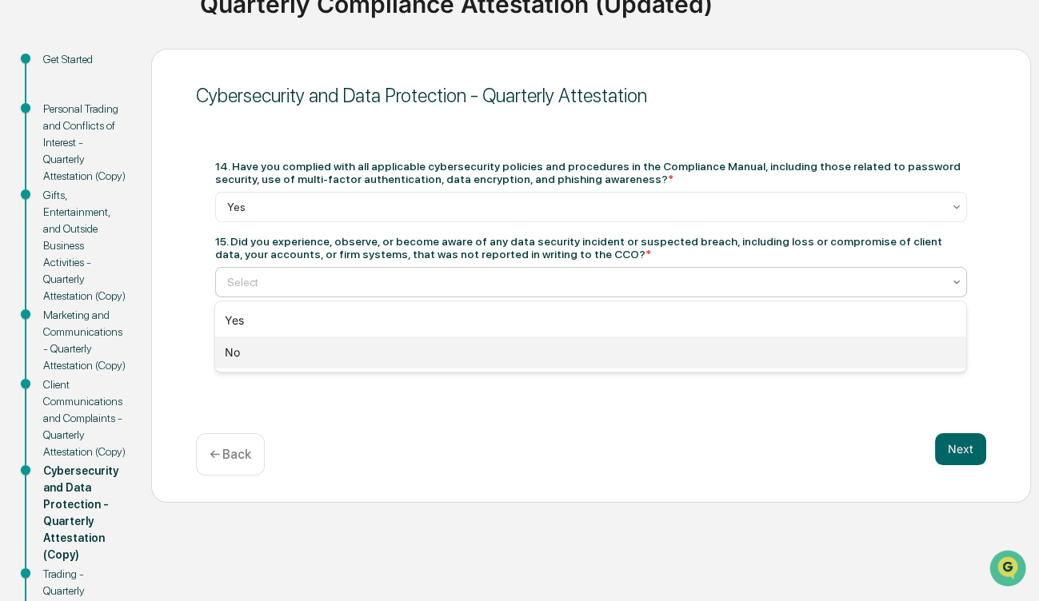
click at [408, 354] on div "No" at bounding box center [590, 353] width 751 height 32
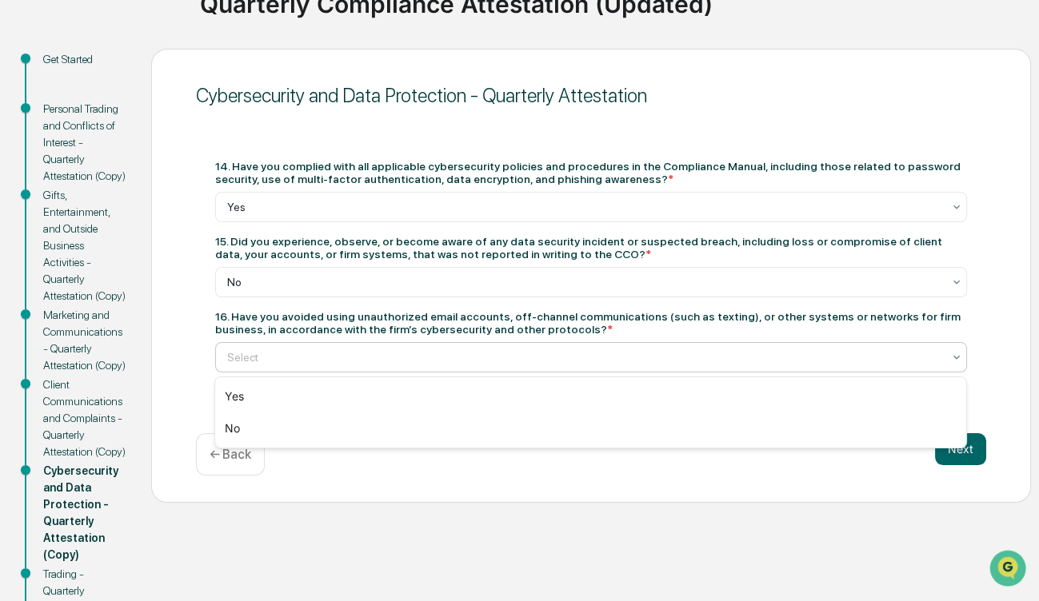
click at [400, 358] on div at bounding box center [584, 357] width 715 height 16
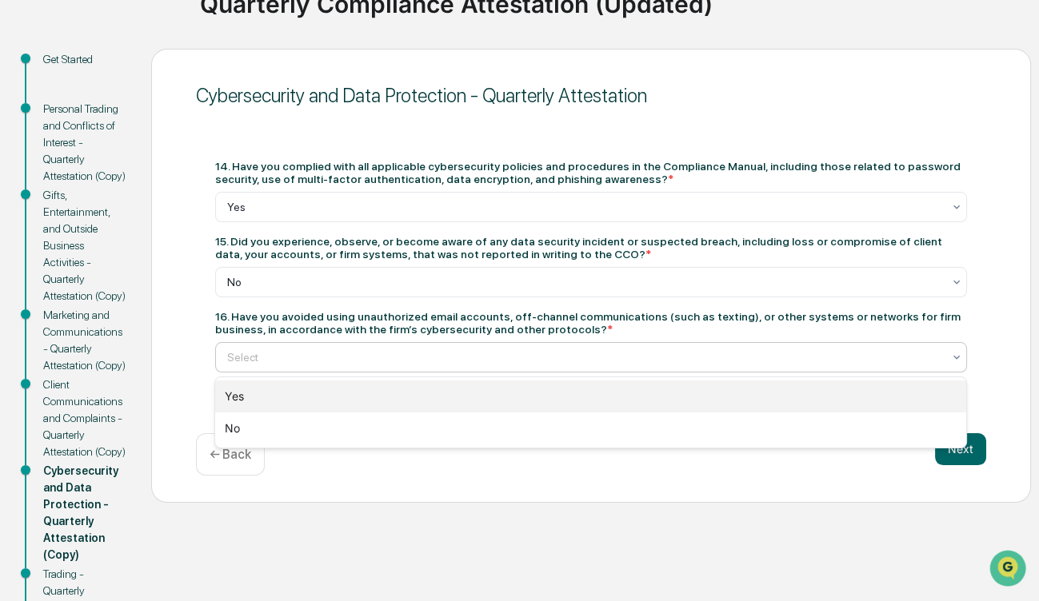
click at [372, 389] on div "Yes" at bounding box center [590, 397] width 751 height 32
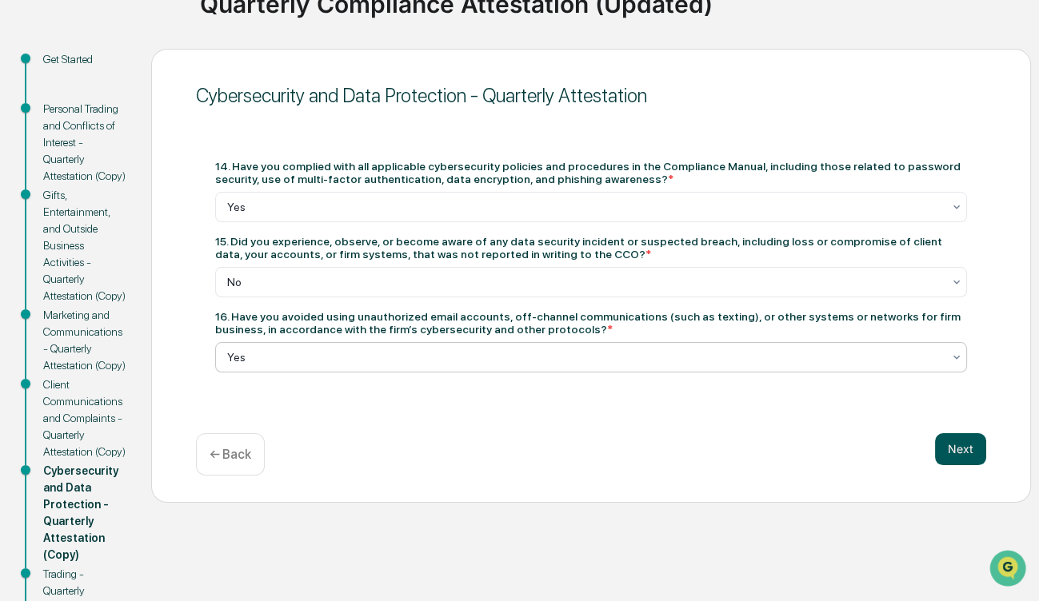
click at [957, 448] on button "Next" at bounding box center [960, 449] width 51 height 32
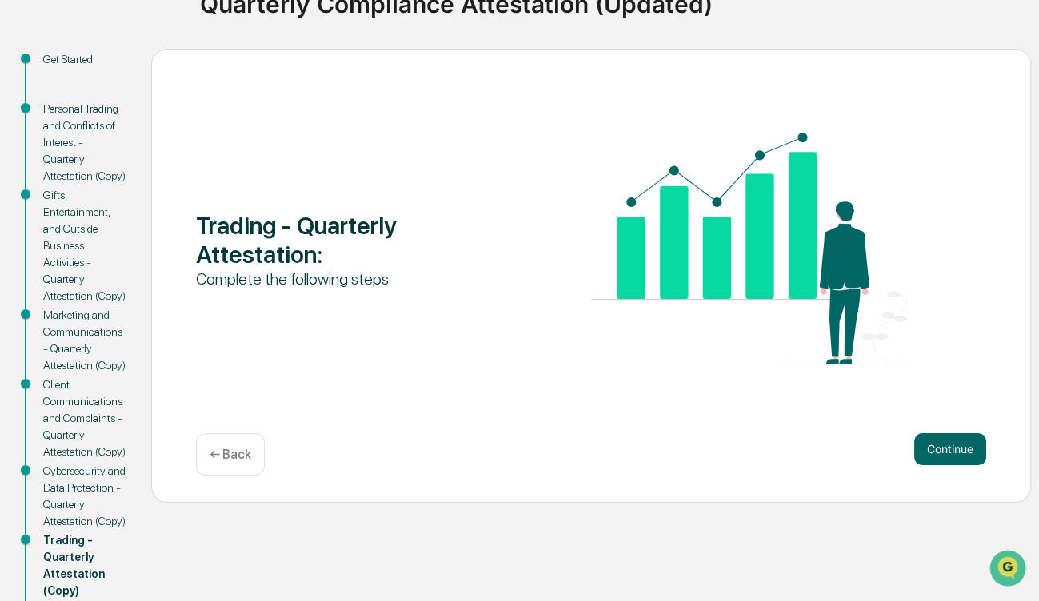
click at [957, 448] on button "Continue" at bounding box center [950, 449] width 72 height 32
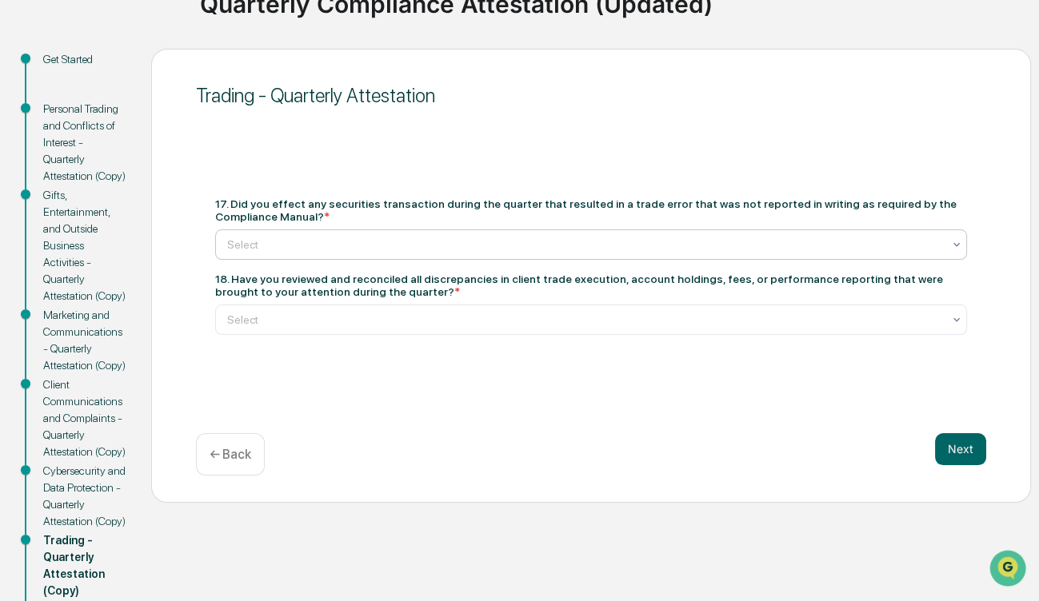
click at [368, 240] on div at bounding box center [584, 245] width 715 height 16
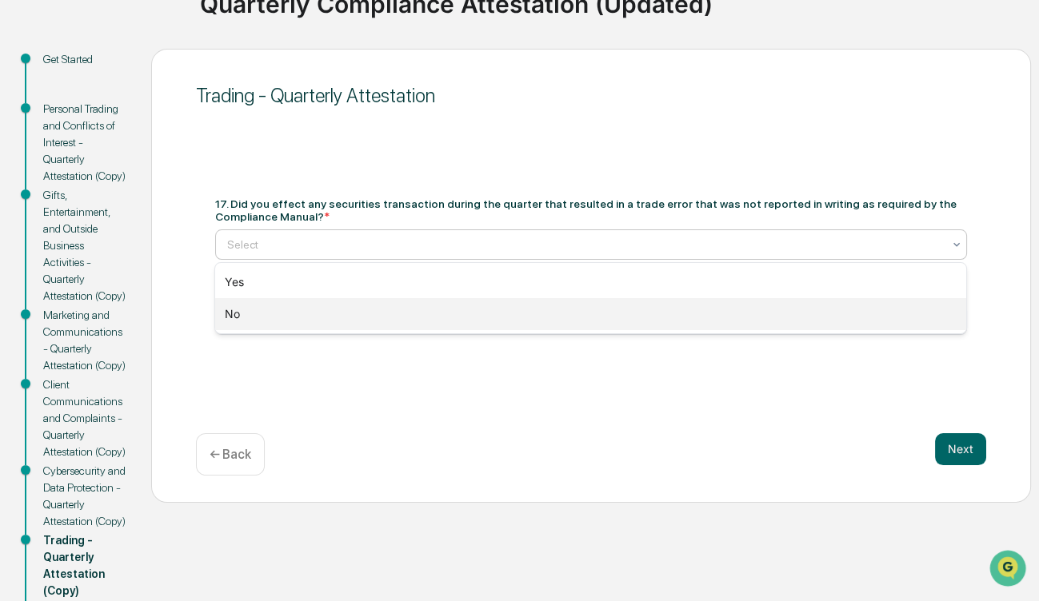
click at [337, 317] on div "No" at bounding box center [590, 314] width 751 height 32
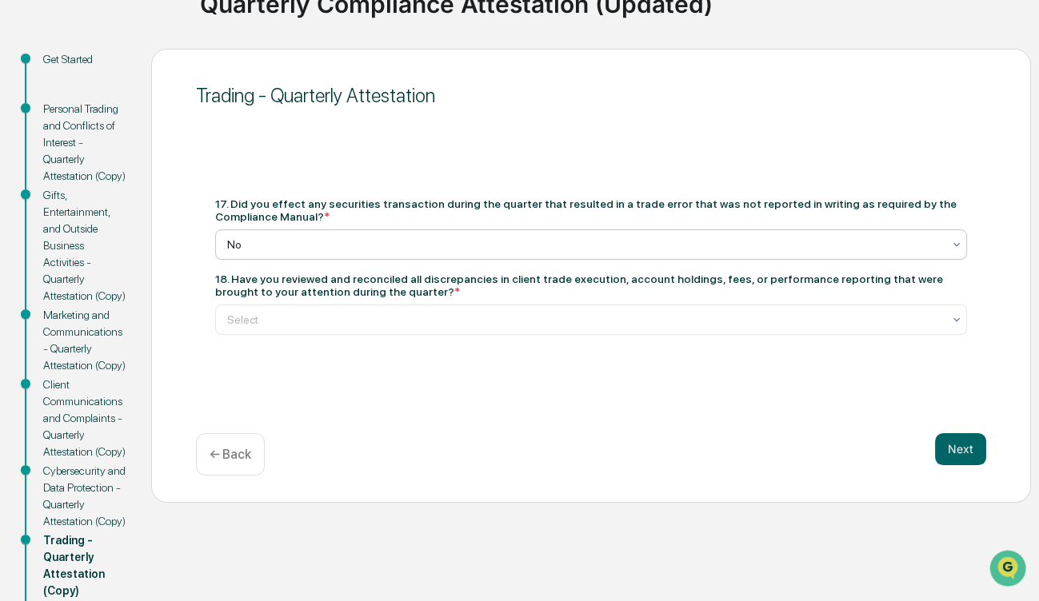
click at [337, 317] on div at bounding box center [584, 320] width 715 height 16
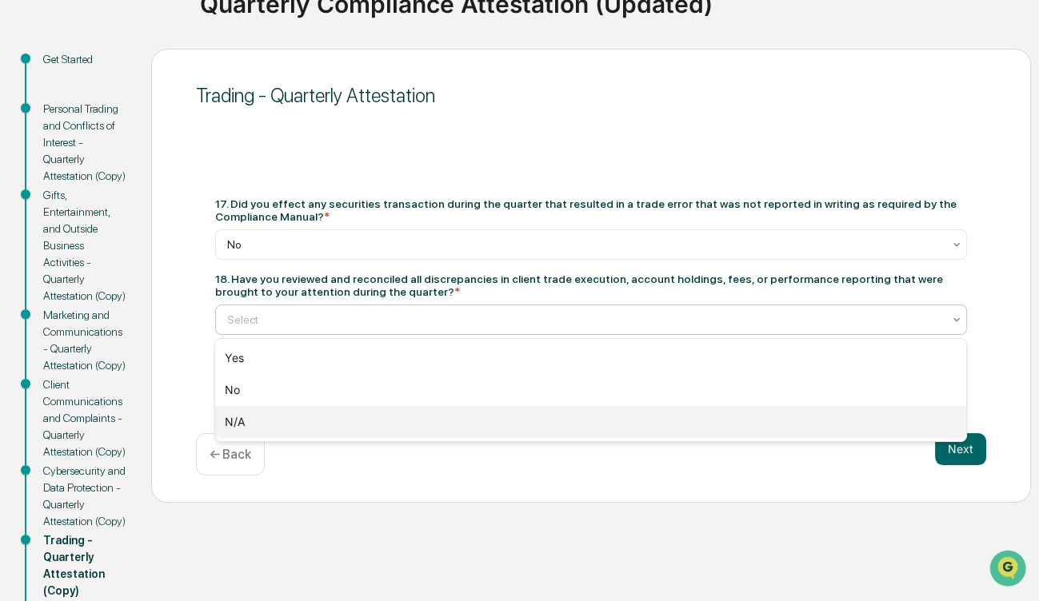
click at [305, 417] on div "N/A" at bounding box center [590, 422] width 751 height 32
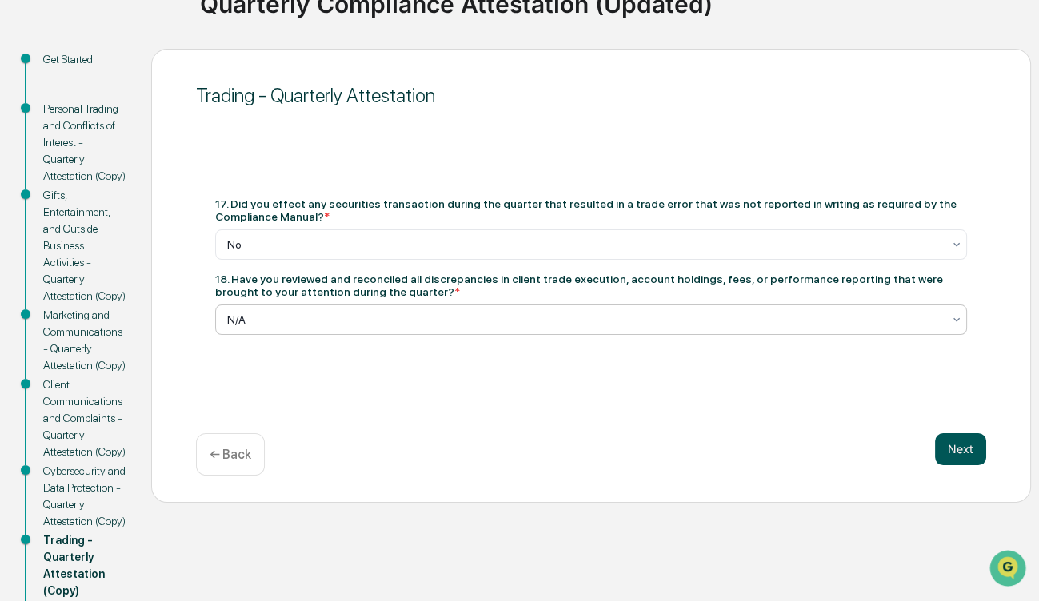
click at [963, 449] on button "Next" at bounding box center [960, 449] width 51 height 32
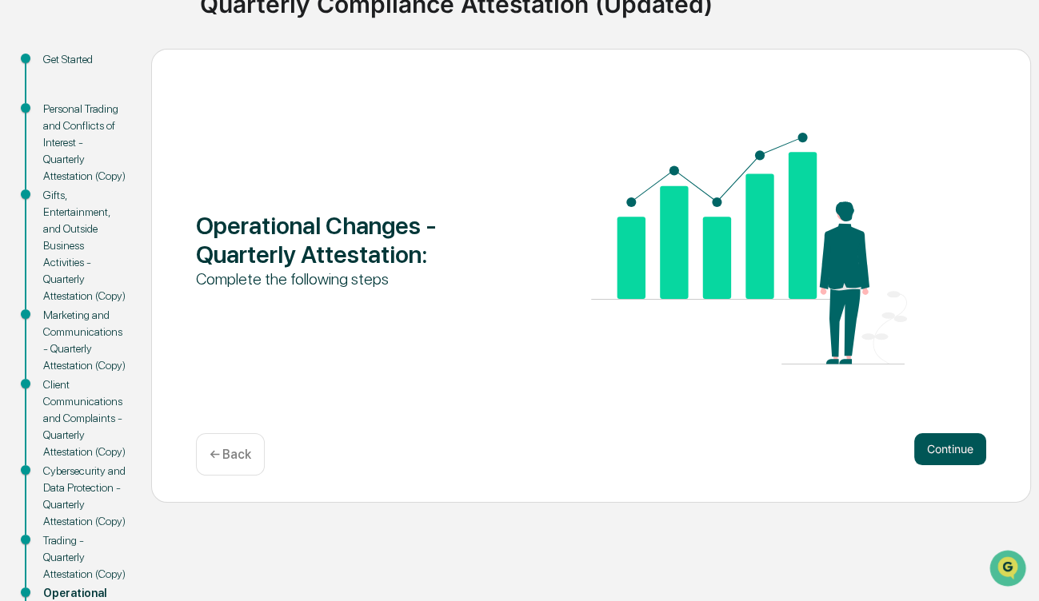
click at [948, 442] on button "Continue" at bounding box center [950, 449] width 72 height 32
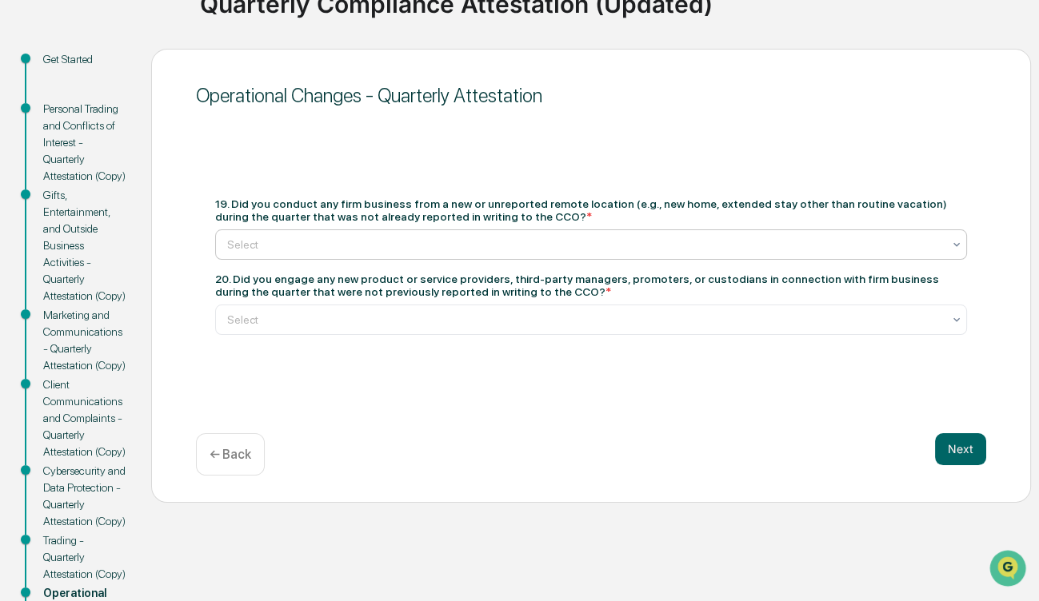
click at [476, 245] on div at bounding box center [584, 245] width 715 height 16
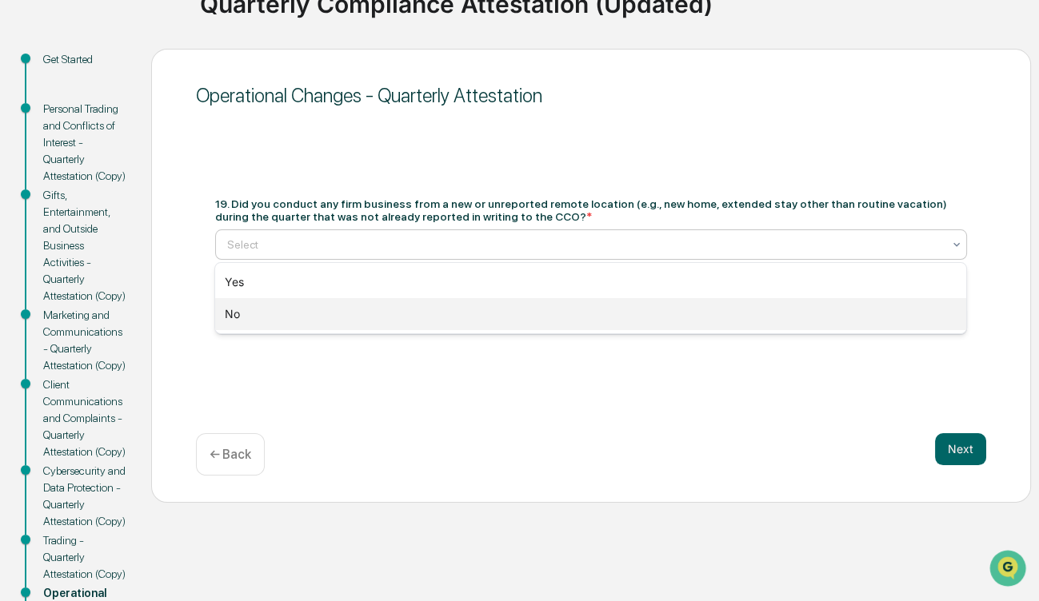
click at [421, 313] on div "No" at bounding box center [590, 314] width 751 height 32
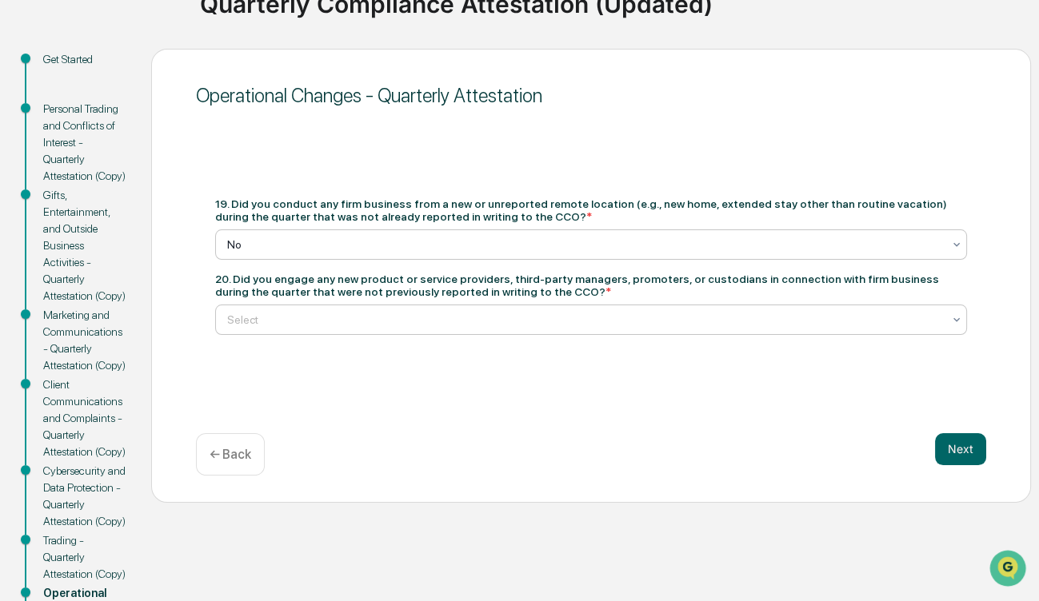
click at [415, 322] on div at bounding box center [584, 320] width 715 height 16
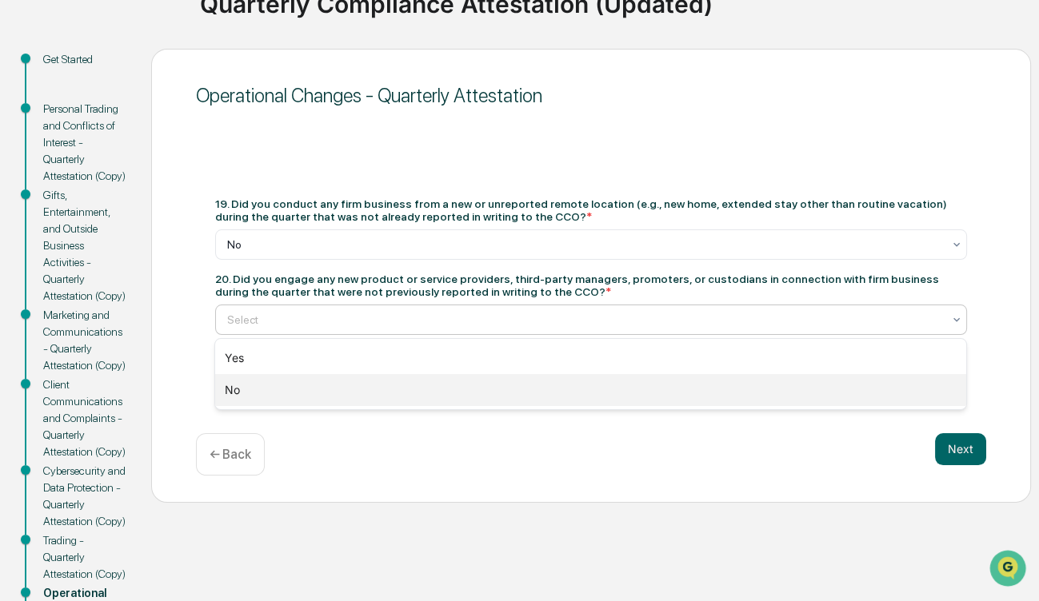
click at [365, 395] on div "No" at bounding box center [590, 390] width 751 height 32
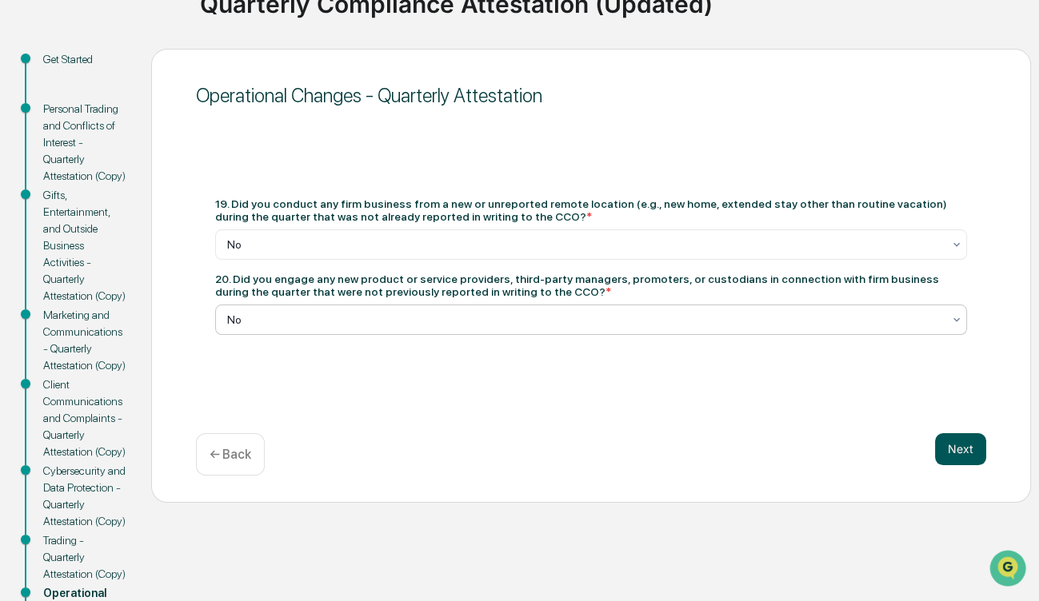
click at [952, 445] on button "Next" at bounding box center [960, 449] width 51 height 32
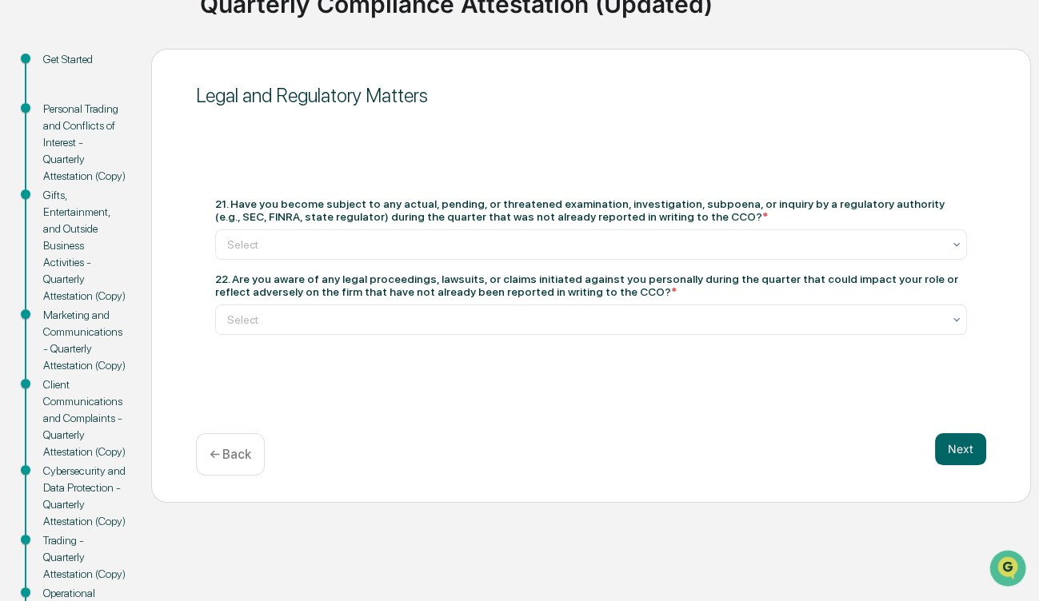
click at [504, 259] on div "21. Have you become subject to any actual, pending, or threatened examination, …" at bounding box center [590, 266] width 751 height 138
click at [502, 253] on div "Select" at bounding box center [584, 244] width 731 height 22
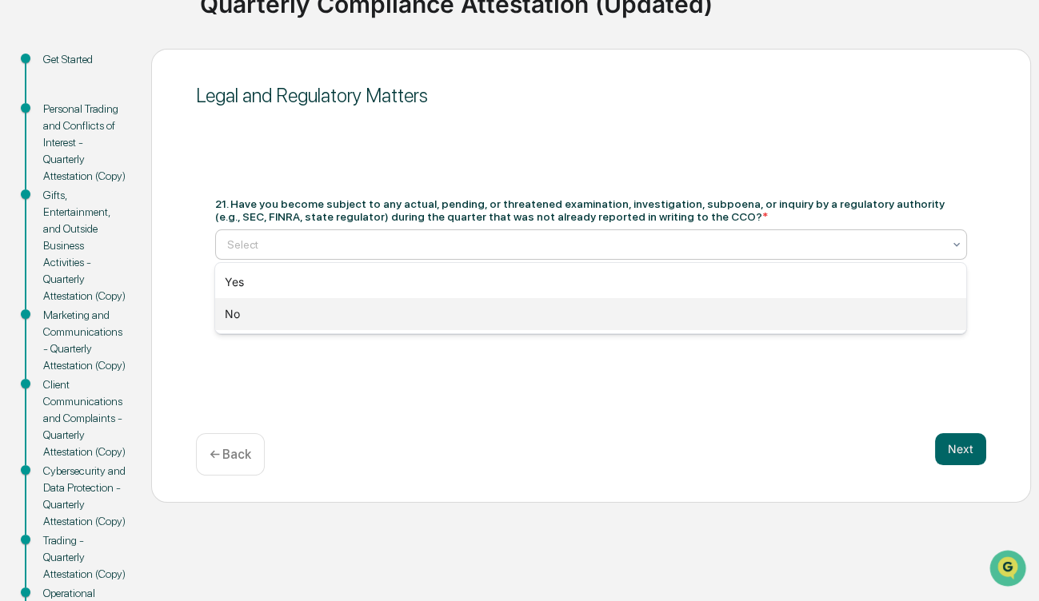
click at [476, 304] on div "No" at bounding box center [590, 314] width 751 height 32
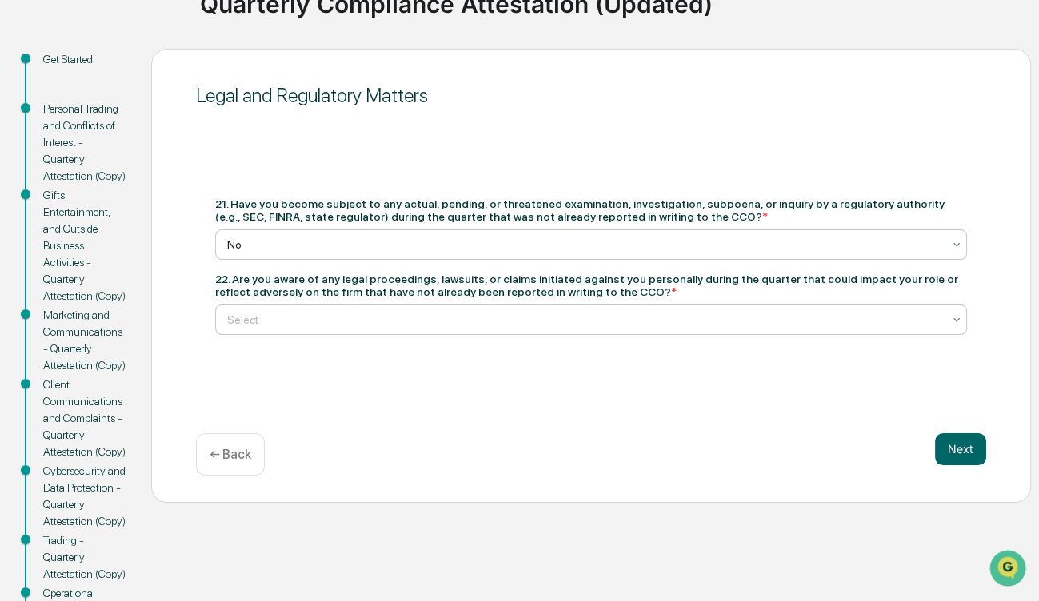
click at [467, 313] on div at bounding box center [584, 320] width 715 height 16
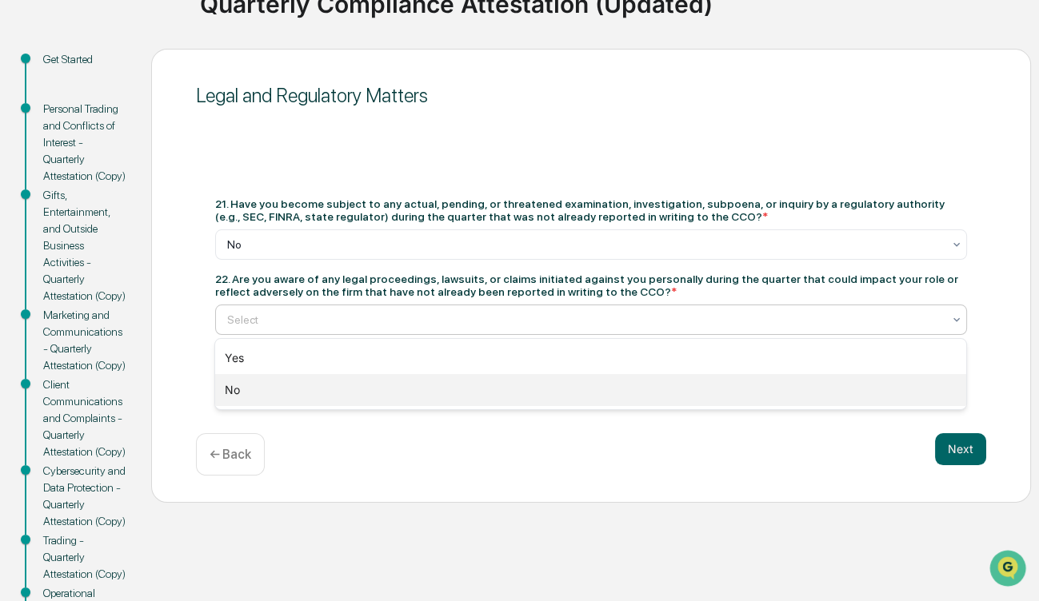
click at [417, 395] on div "No" at bounding box center [590, 390] width 751 height 32
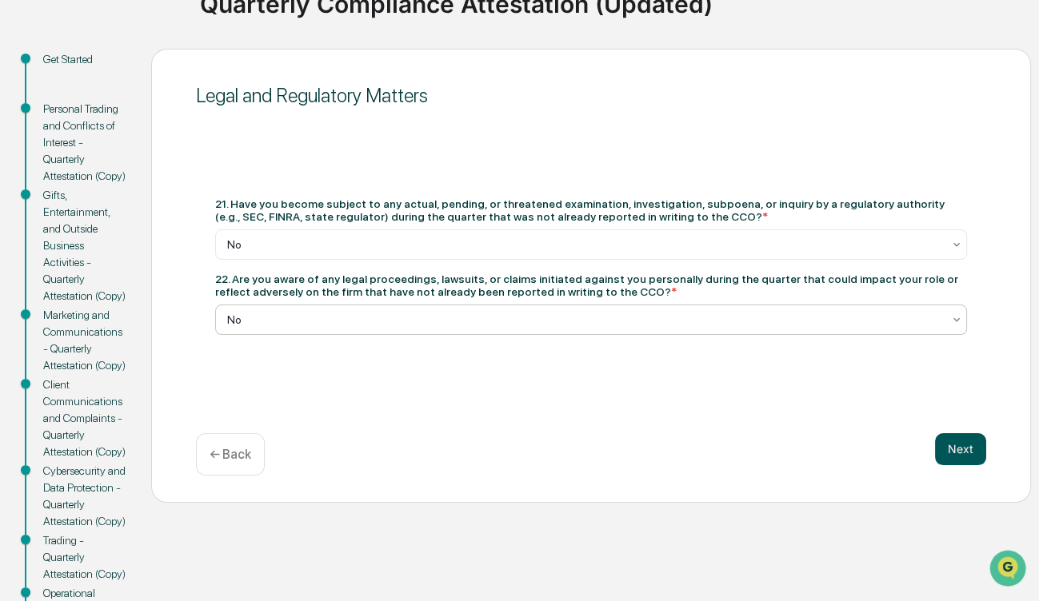
click at [971, 446] on button "Next" at bounding box center [960, 449] width 51 height 32
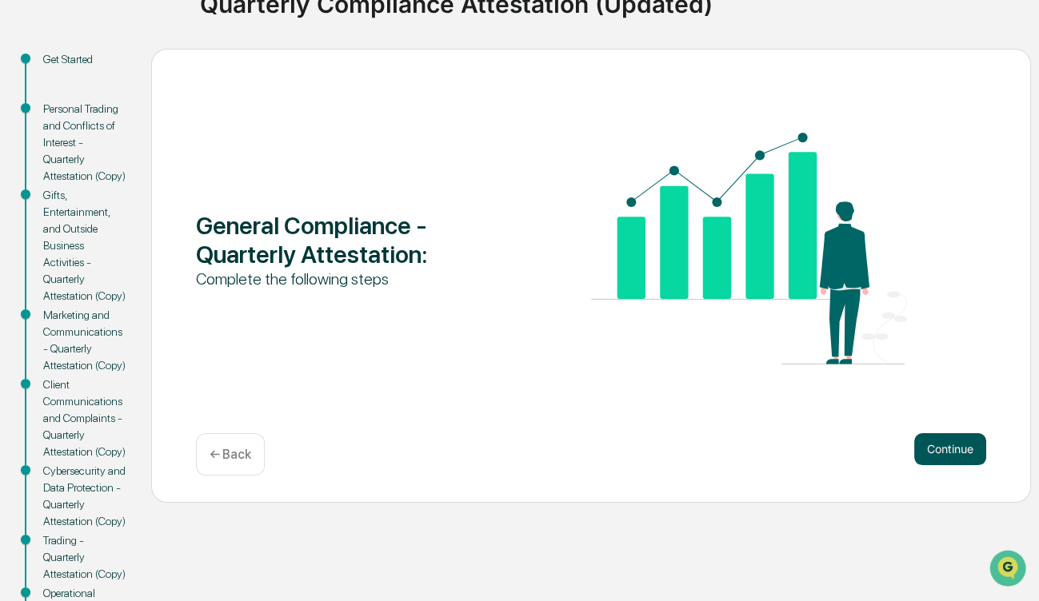
click at [947, 441] on button "Continue" at bounding box center [950, 449] width 72 height 32
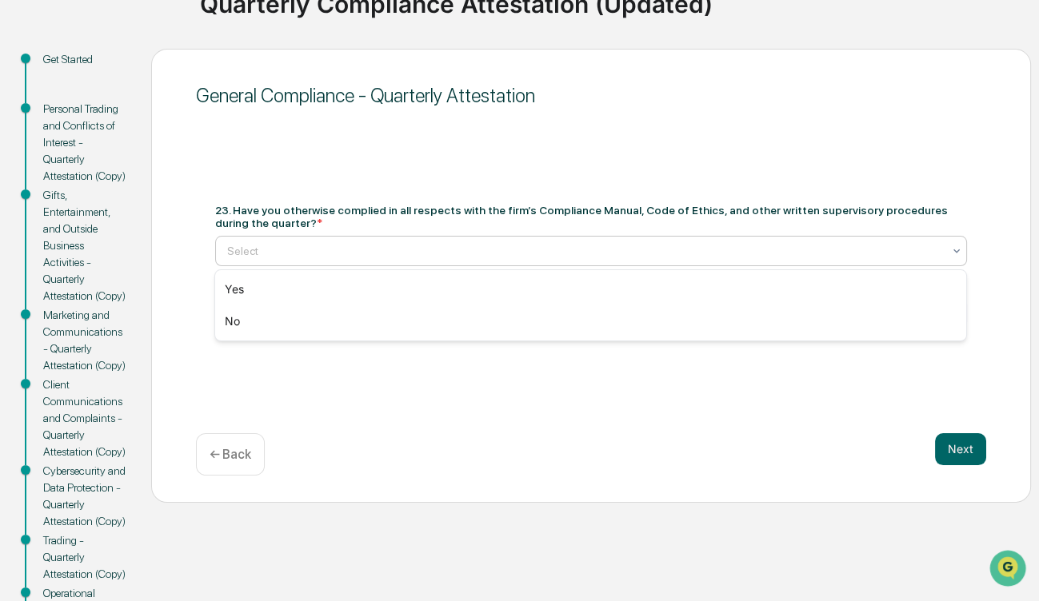
click at [531, 249] on div at bounding box center [584, 251] width 715 height 16
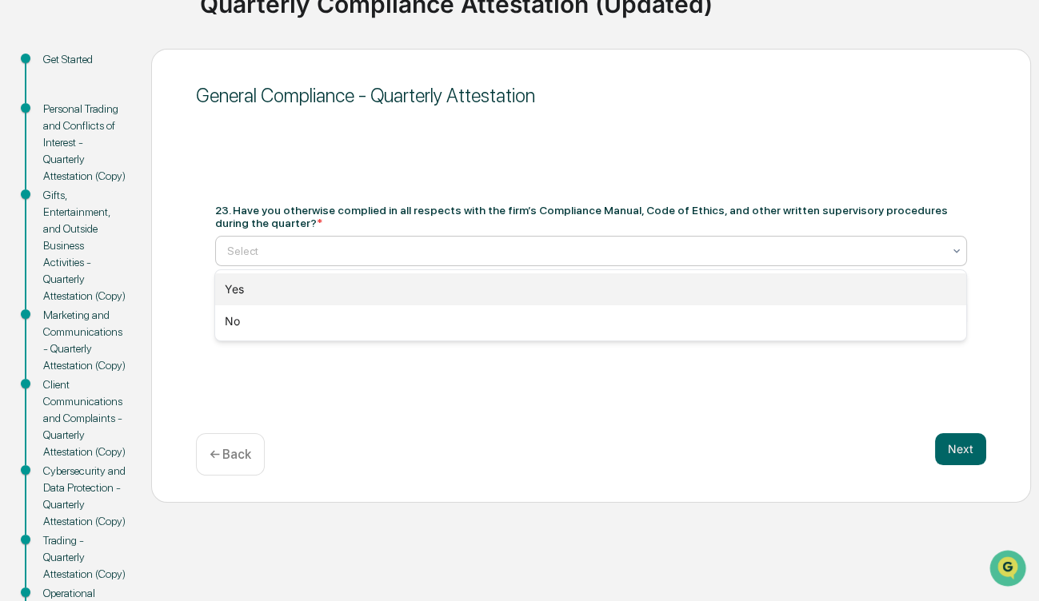
click at [504, 289] on div "Yes" at bounding box center [590, 289] width 751 height 32
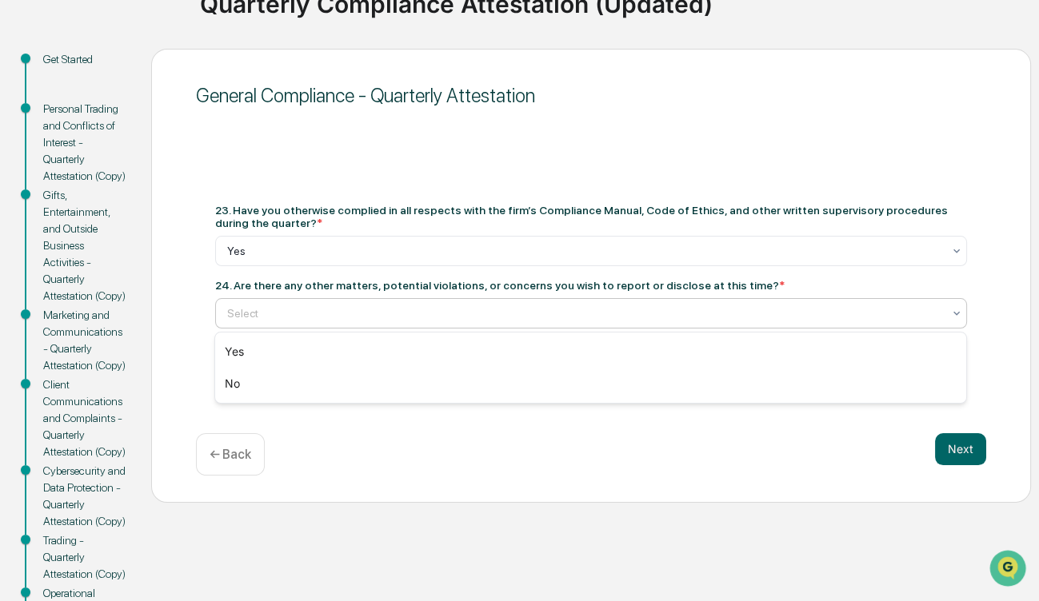
click at [486, 318] on div at bounding box center [584, 313] width 715 height 16
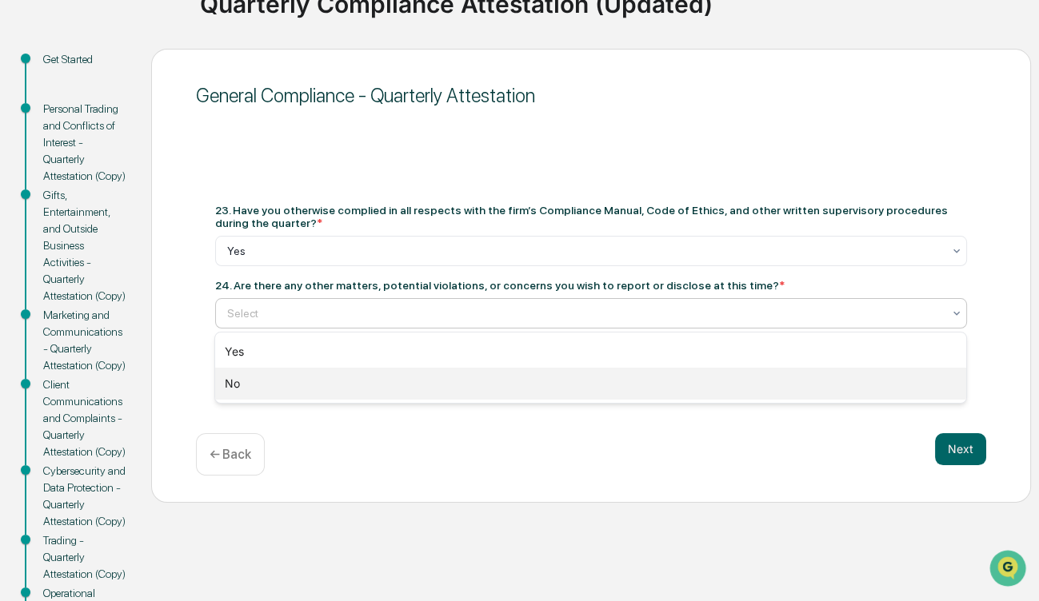
click at [441, 385] on div "No" at bounding box center [590, 384] width 751 height 32
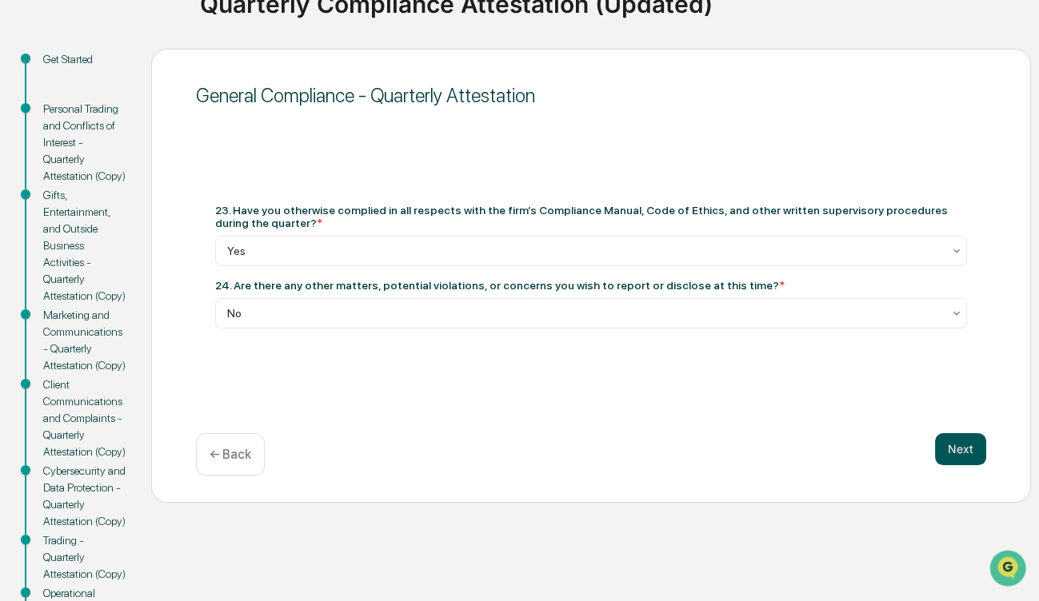
click at [942, 449] on button "Next" at bounding box center [960, 449] width 51 height 32
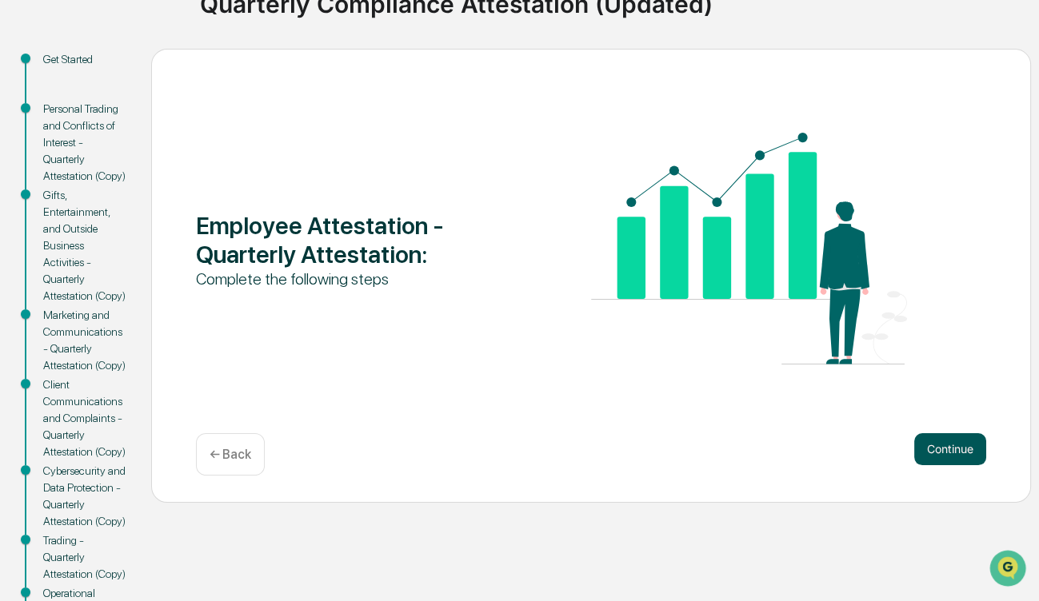
click at [961, 446] on button "Continue" at bounding box center [950, 449] width 72 height 32
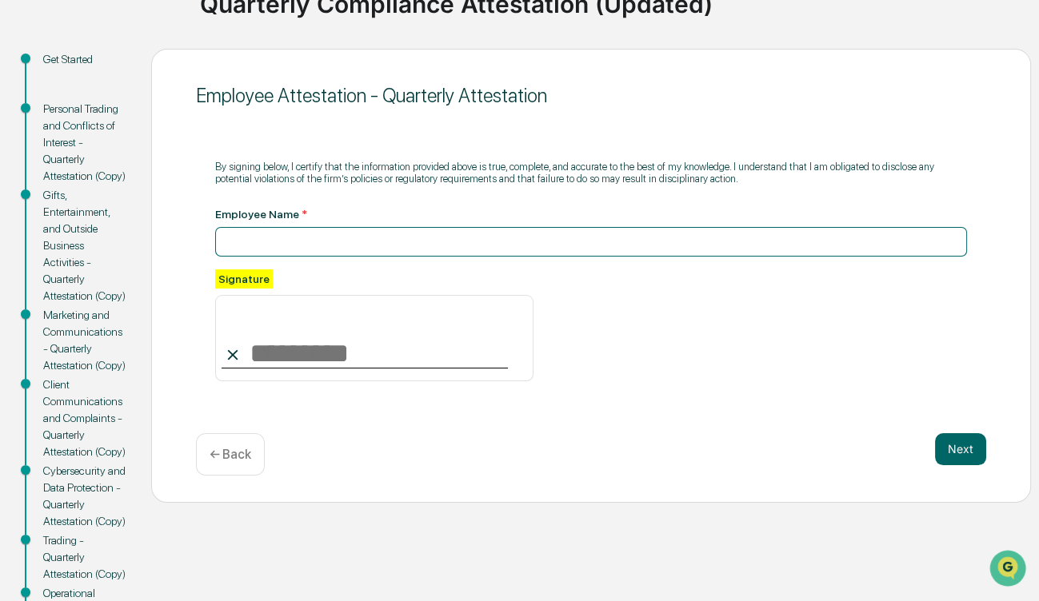
click at [417, 247] on input at bounding box center [590, 242] width 751 height 30
type input "**********"
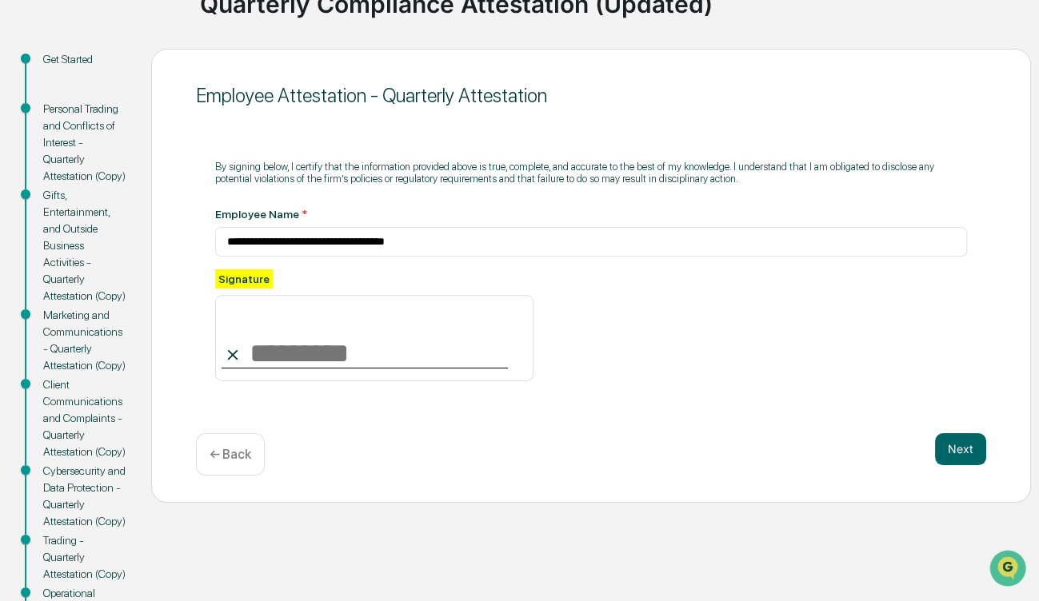
click at [328, 361] on input at bounding box center [374, 338] width 318 height 86
type input "**********"
click at [956, 447] on button "Next" at bounding box center [960, 449] width 51 height 32
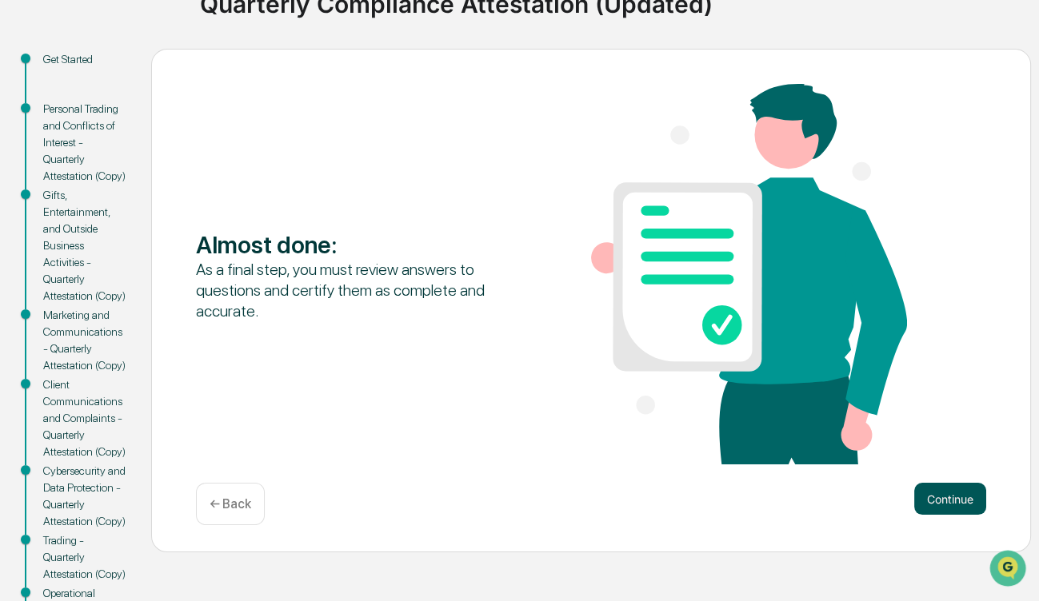
click at [945, 499] on button "Continue" at bounding box center [950, 499] width 72 height 32
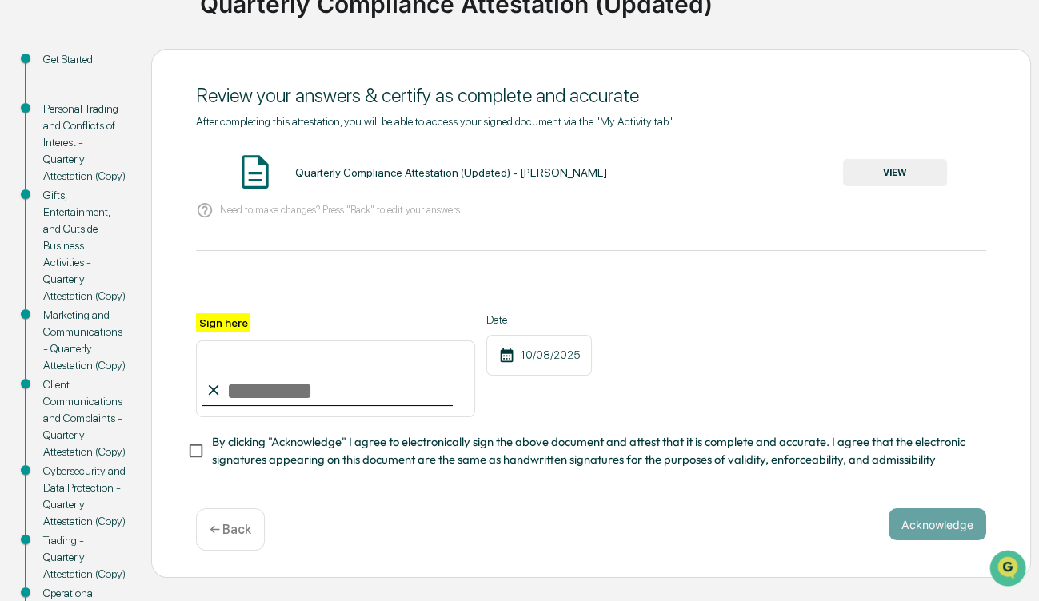
click at [268, 385] on input "Sign here" at bounding box center [335, 379] width 279 height 77
type input "**********"
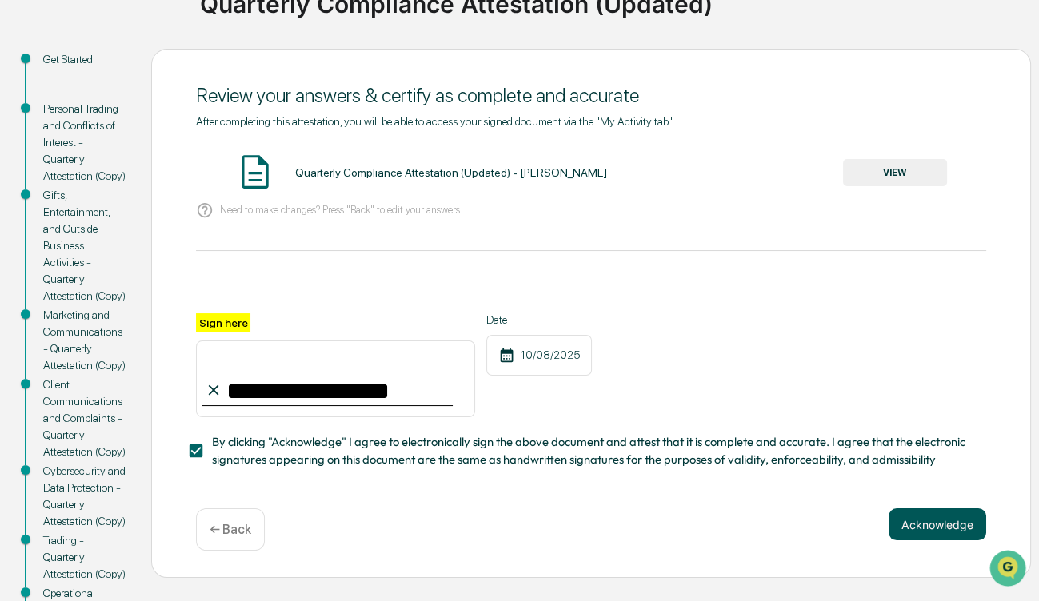
click at [938, 530] on button "Acknowledge" at bounding box center [937, 524] width 98 height 32
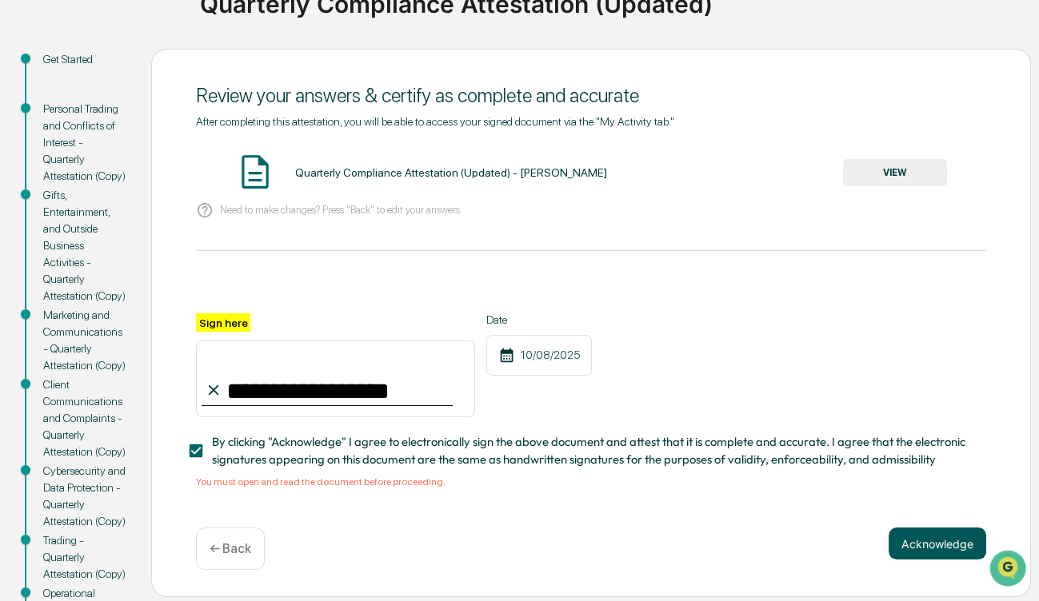
click at [957, 548] on button "Acknowledge" at bounding box center [937, 544] width 98 height 32
click at [891, 168] on button "VIEW" at bounding box center [895, 172] width 104 height 27
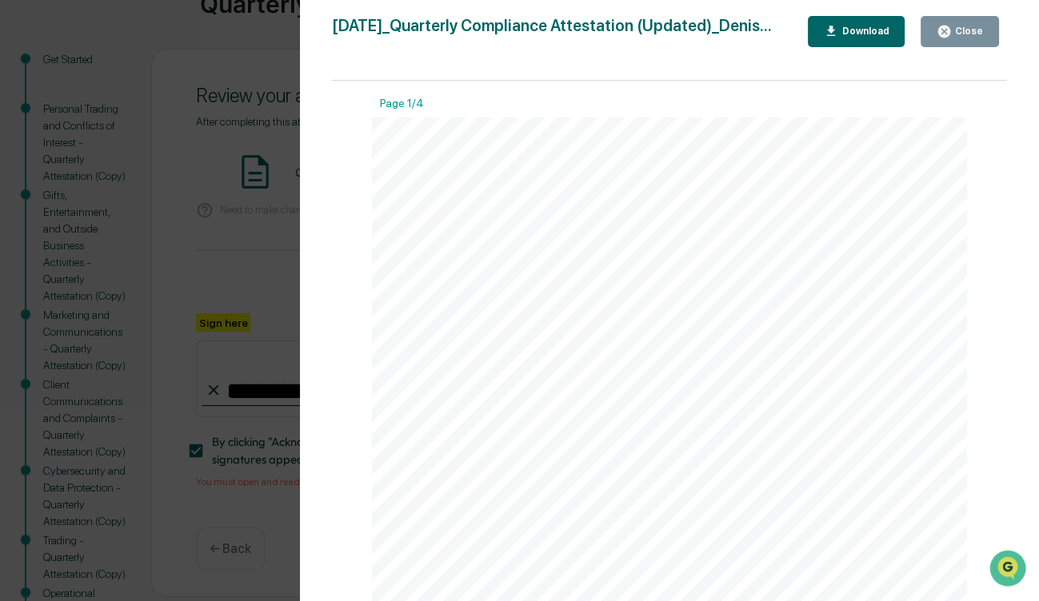
click at [963, 38] on div "Close" at bounding box center [959, 31] width 46 height 15
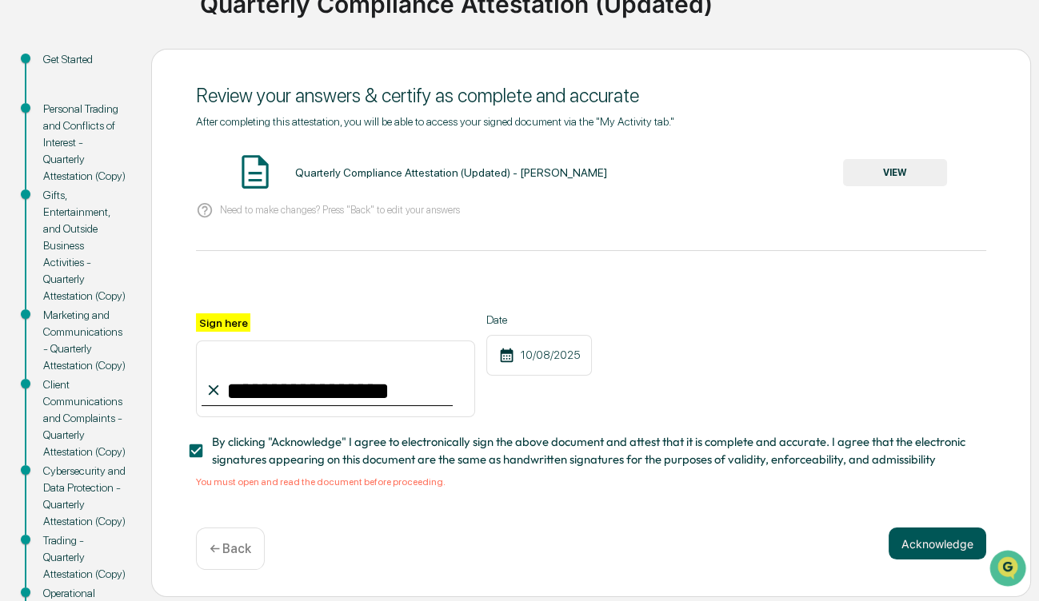
click at [933, 550] on button "Acknowledge" at bounding box center [937, 544] width 98 height 32
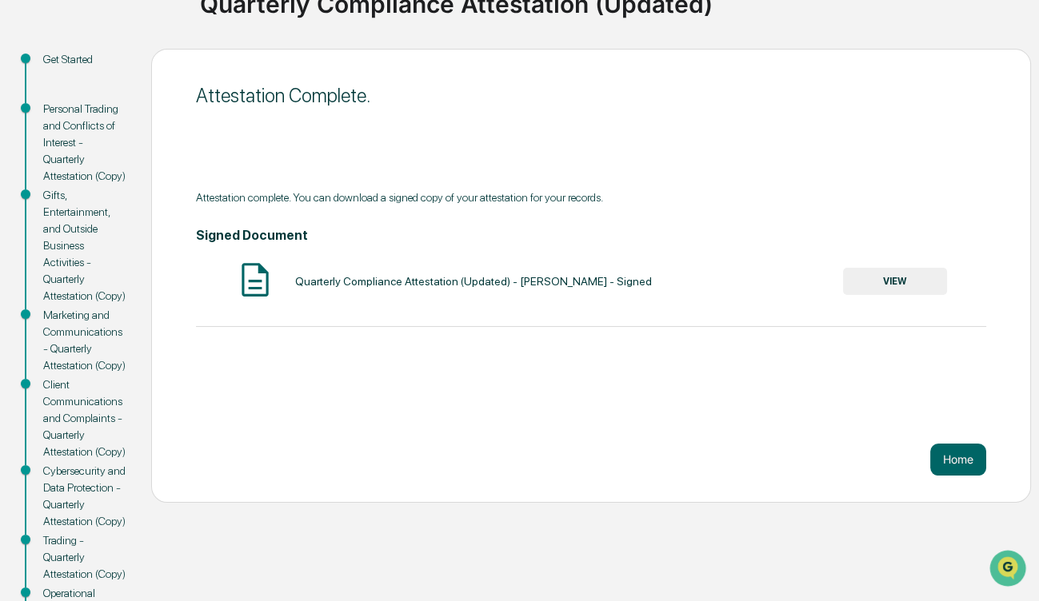
click at [903, 279] on button "VIEW" at bounding box center [895, 281] width 104 height 27
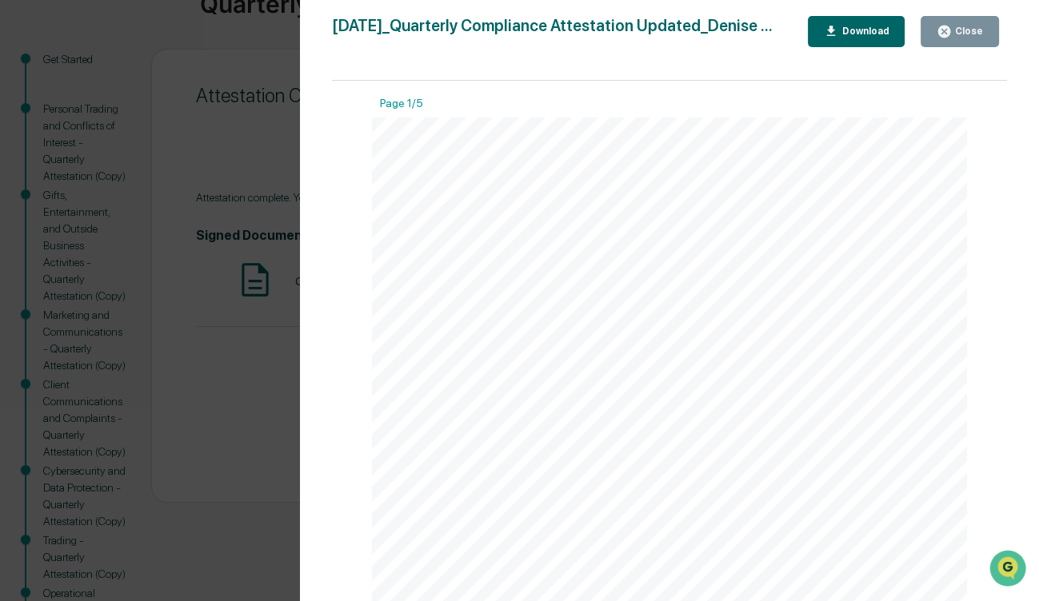
click at [859, 36] on div "Download" at bounding box center [863, 31] width 50 height 11
click at [862, 31] on div "Download" at bounding box center [863, 31] width 50 height 11
